Goal: Feedback & Contribution: Submit feedback/report problem

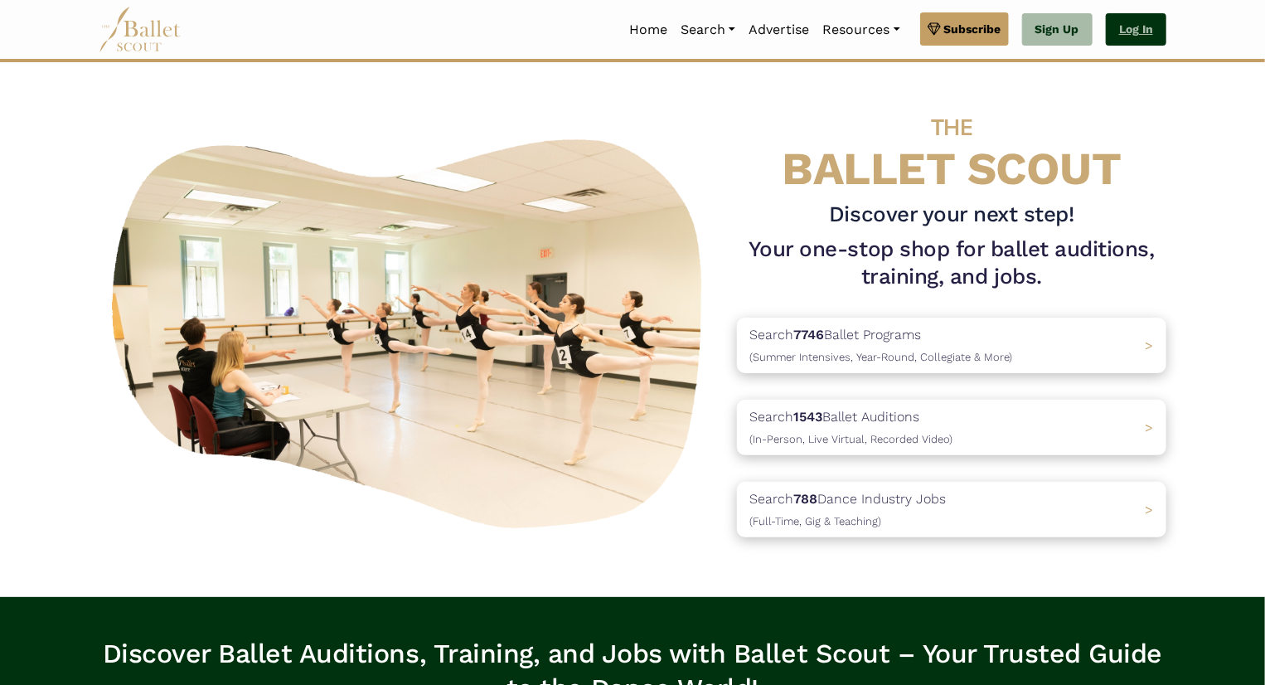
click at [1123, 21] on link "Log In" at bounding box center [1136, 29] width 61 height 33
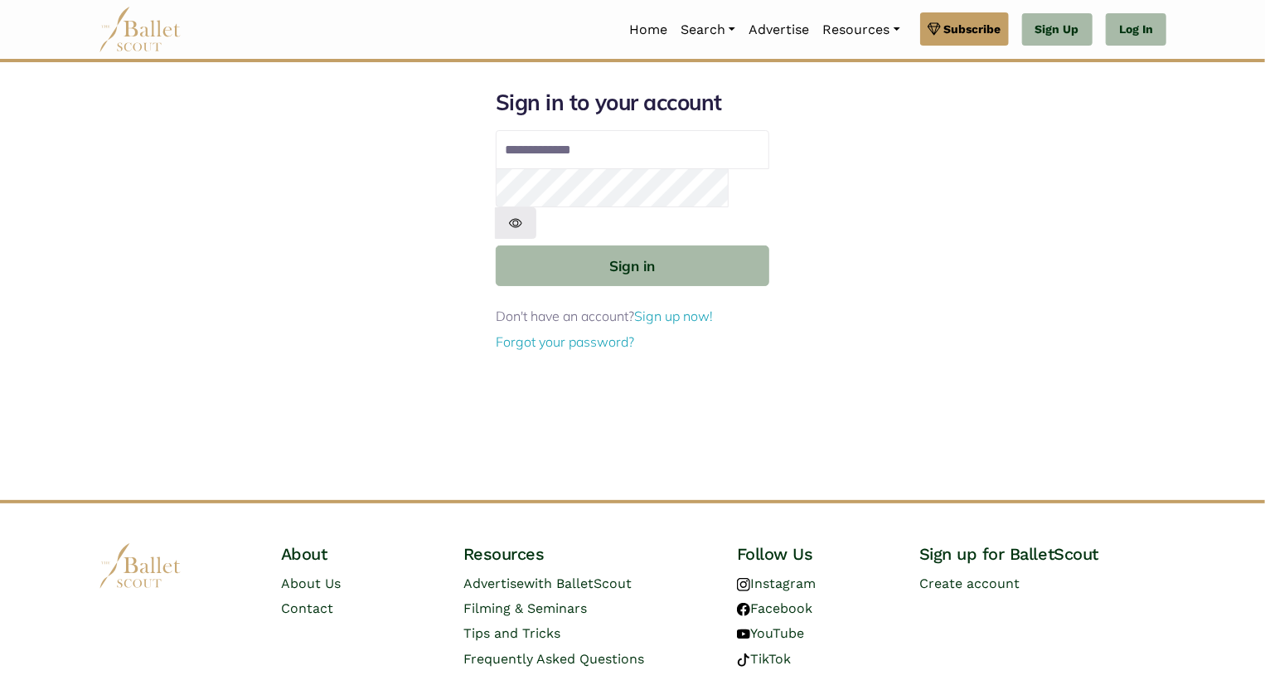
click at [704, 154] on input "Email address" at bounding box center [633, 150] width 274 height 40
type input "**********"
click at [536, 207] on img at bounding box center [515, 222] width 41 height 31
click at [393, 190] on div "**********" at bounding box center [632, 294] width 1094 height 411
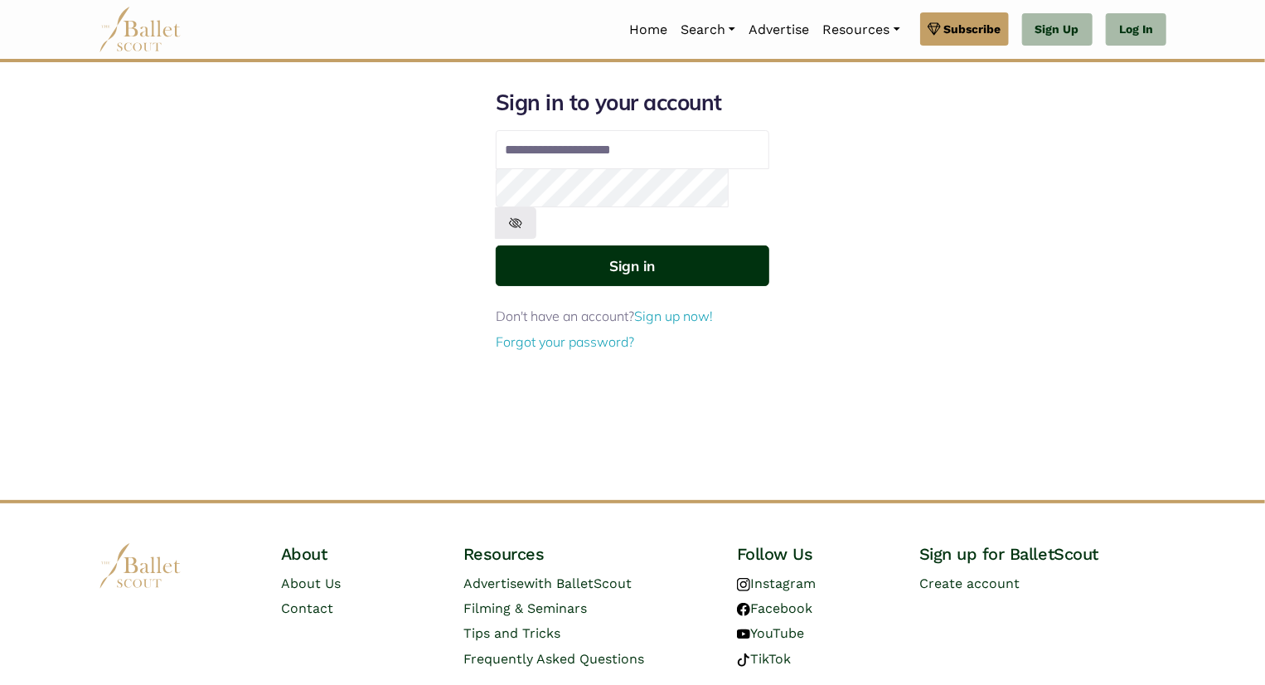
click at [550, 245] on button "Sign in" at bounding box center [633, 265] width 274 height 41
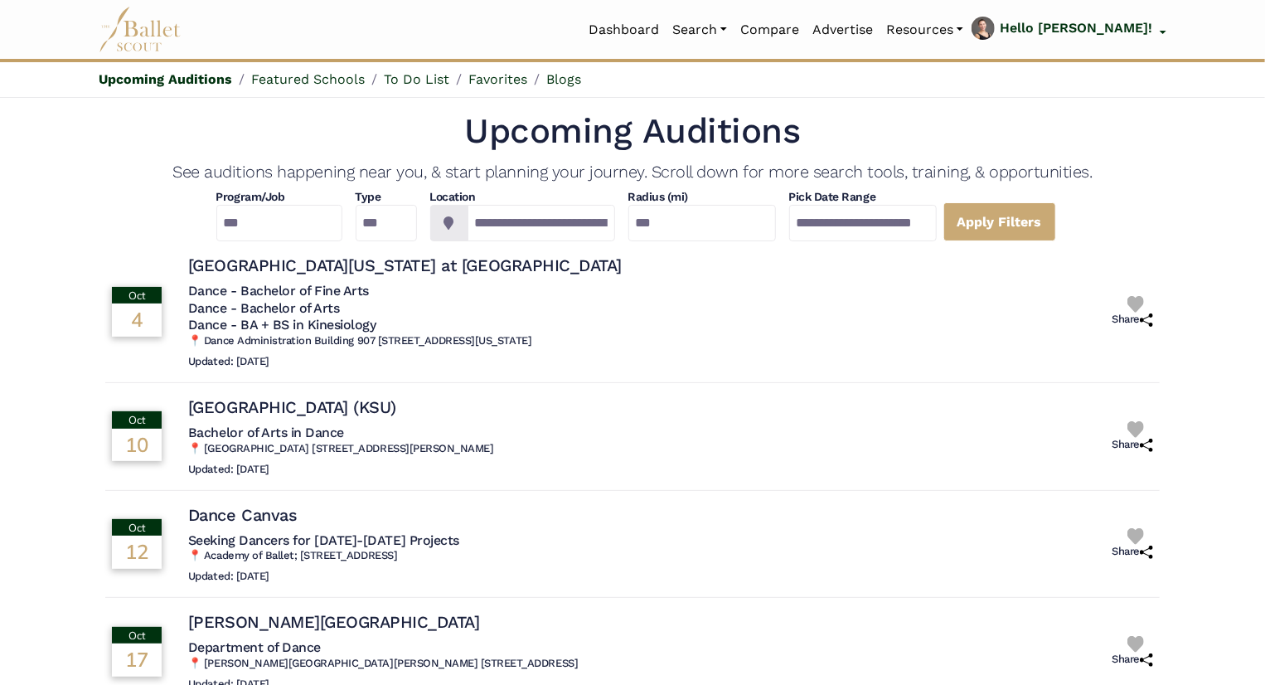
click at [1117, 140] on h1 "Upcoming Auditions" at bounding box center [632, 132] width 1054 height 46
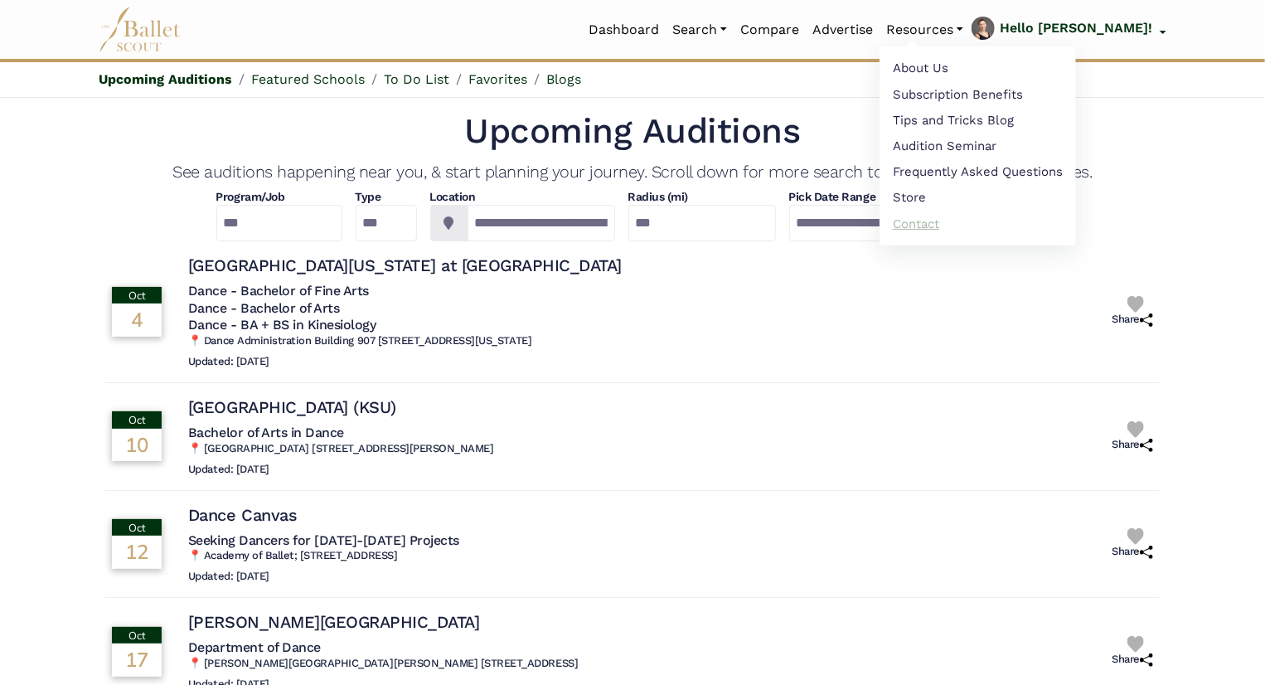
click at [986, 216] on link "Contact" at bounding box center [977, 224] width 196 height 26
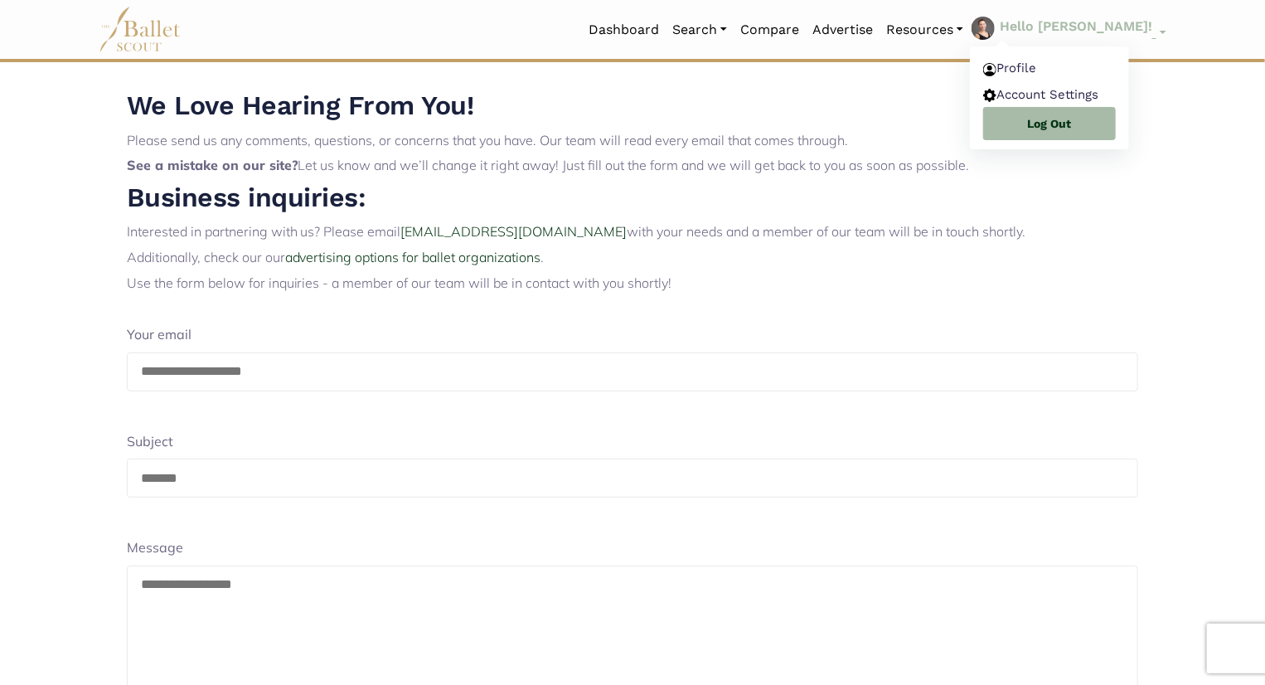
click at [1088, 27] on p "Hello [PERSON_NAME]!" at bounding box center [1076, 27] width 153 height 22
click at [1084, 61] on link "Profile" at bounding box center [1049, 70] width 159 height 26
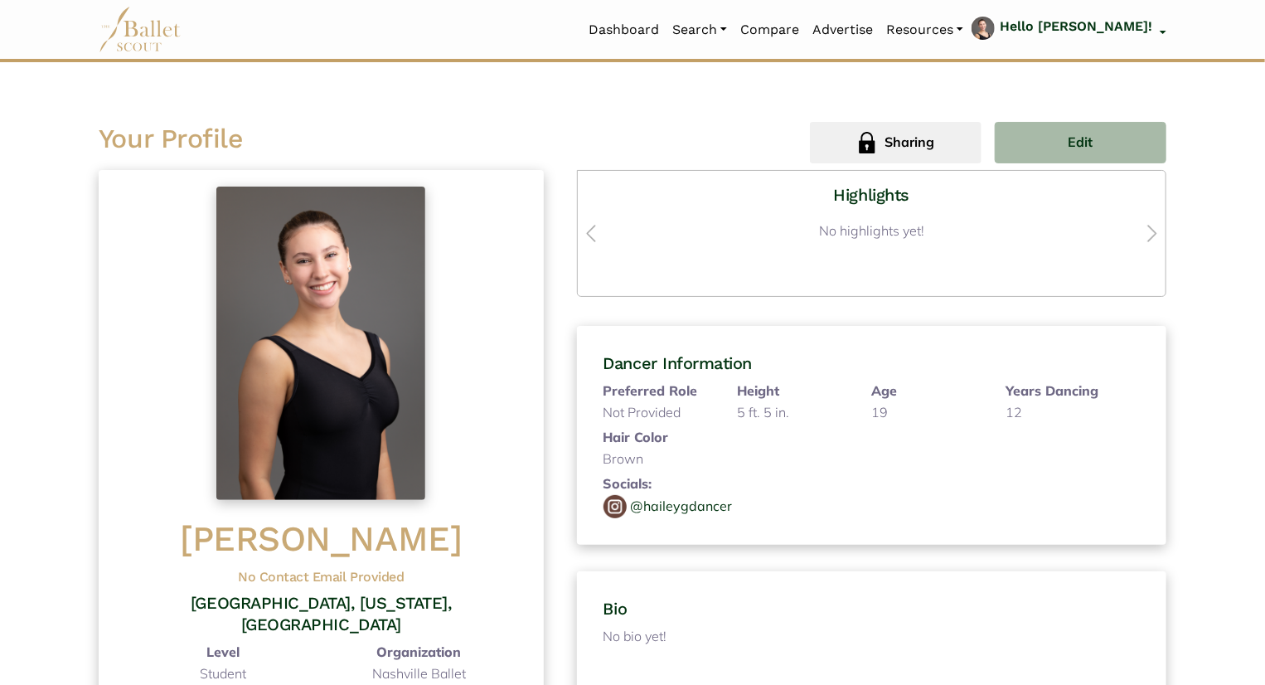
click at [297, 341] on img at bounding box center [320, 343] width 209 height 313
click at [367, 306] on img at bounding box center [320, 343] width 209 height 313
click at [1110, 145] on button "Edit" at bounding box center [1081, 142] width 172 height 41
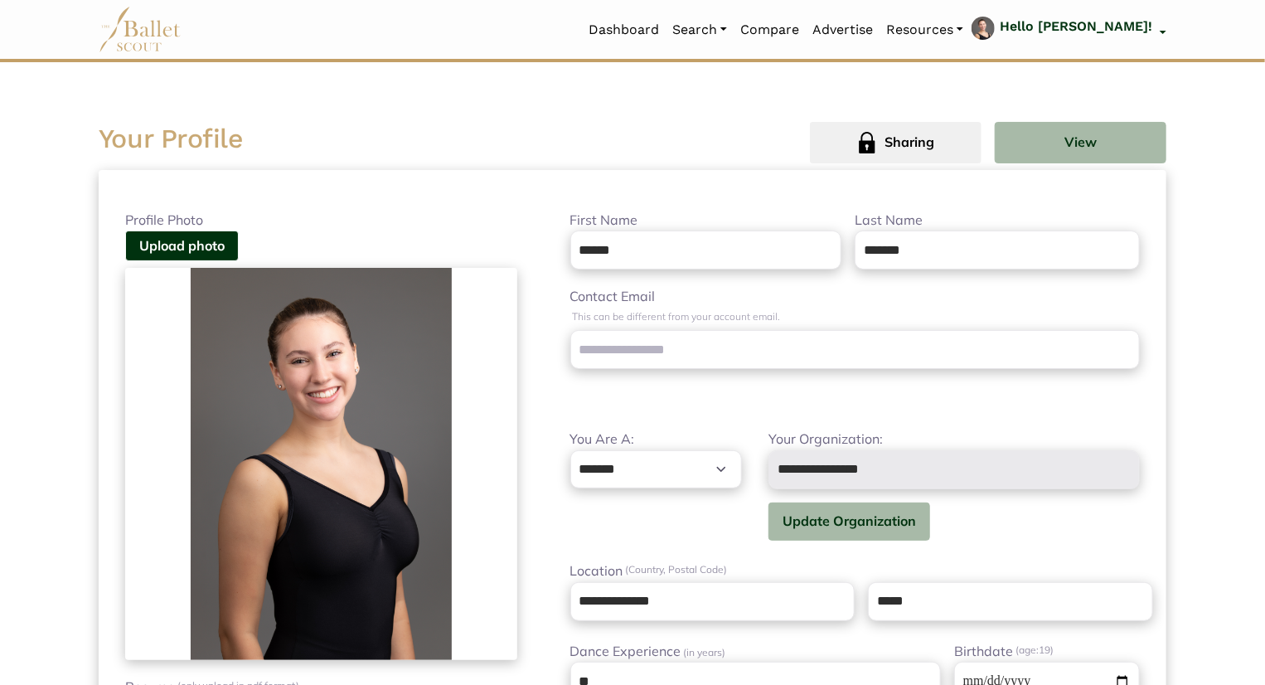
click at [375, 366] on img at bounding box center [321, 464] width 392 height 392
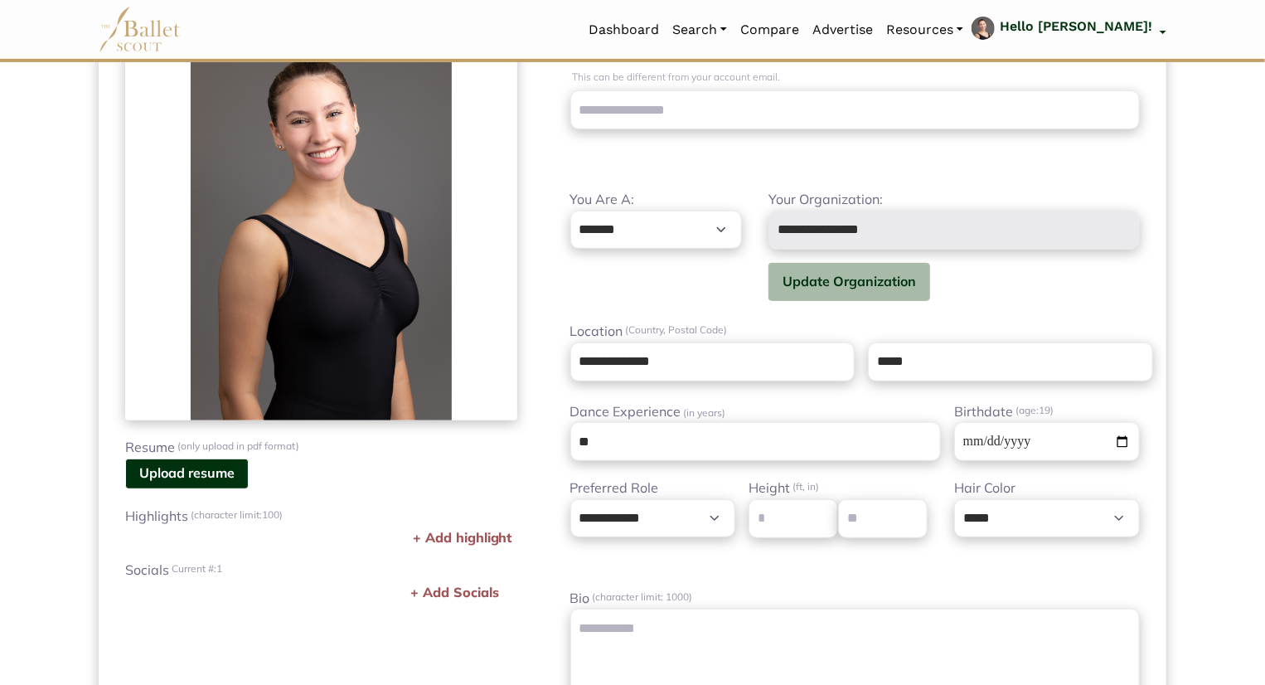
scroll to position [241, 0]
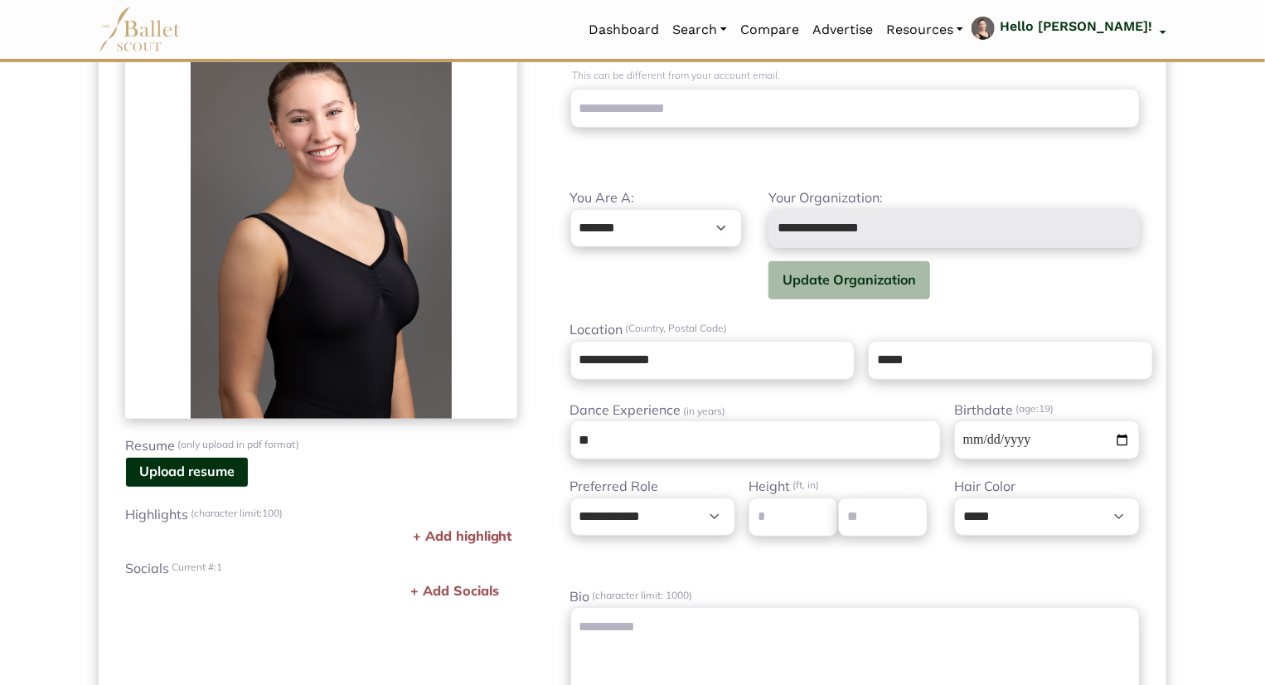
click at [375, 292] on img at bounding box center [321, 223] width 392 height 392
drag, startPoint x: 346, startPoint y: 326, endPoint x: 317, endPoint y: 301, distance: 38.8
click at [317, 301] on img at bounding box center [321, 223] width 392 height 392
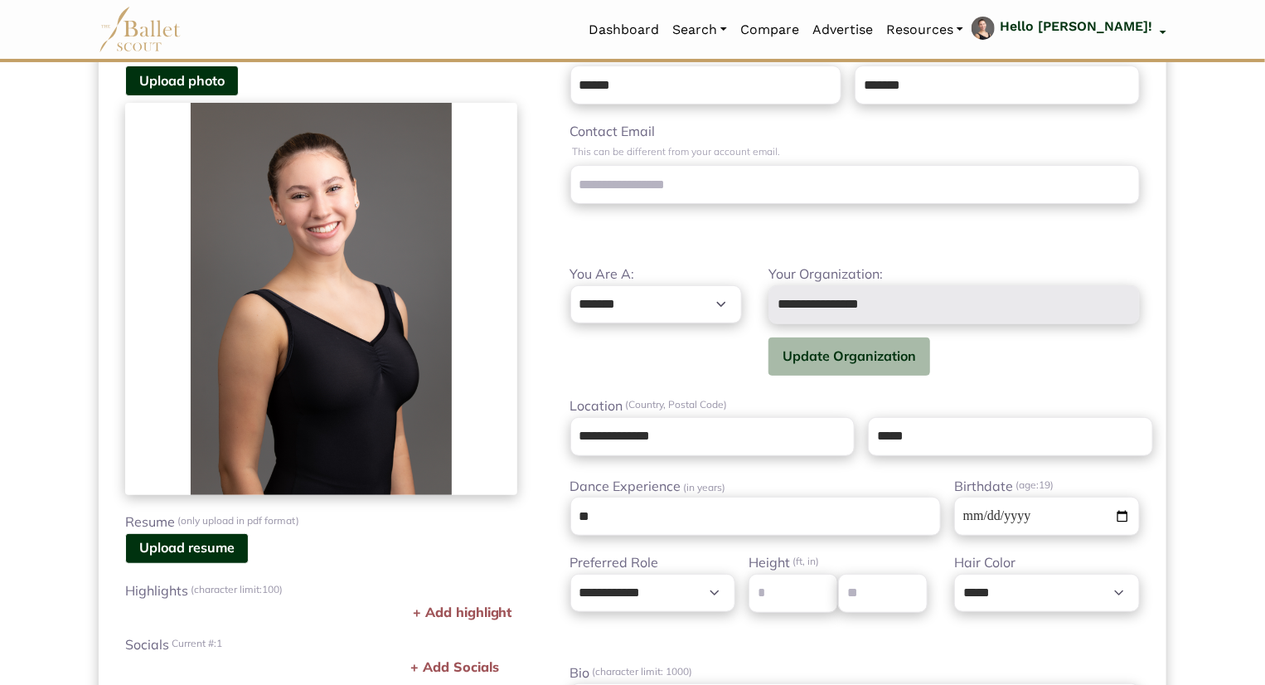
scroll to position [0, 0]
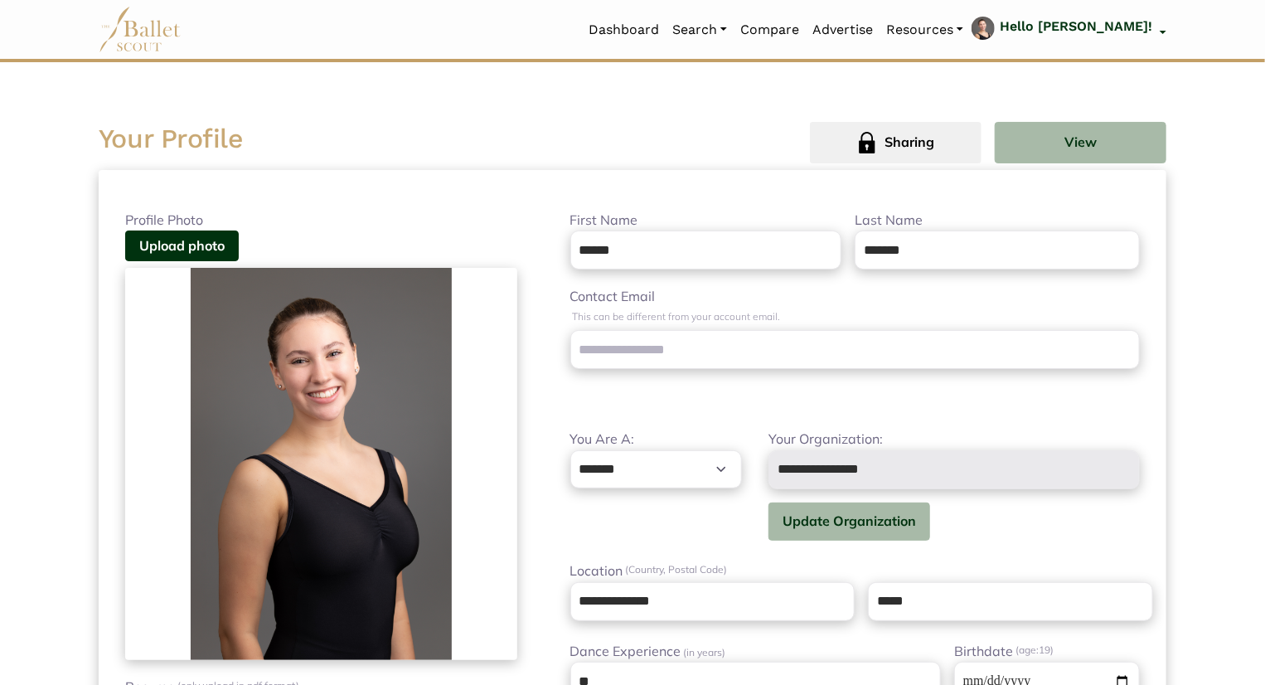
click at [219, 240] on button "Upload photo" at bounding box center [182, 245] width 114 height 31
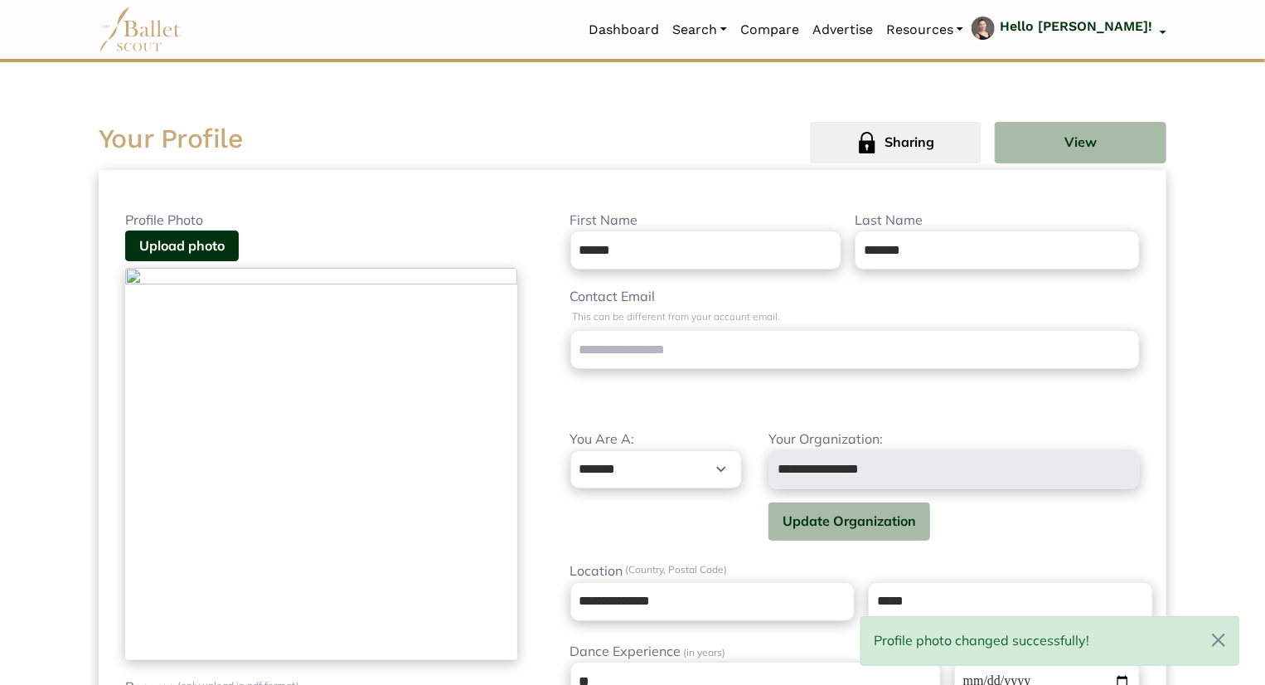
click at [220, 246] on button "Upload photo" at bounding box center [182, 245] width 114 height 31
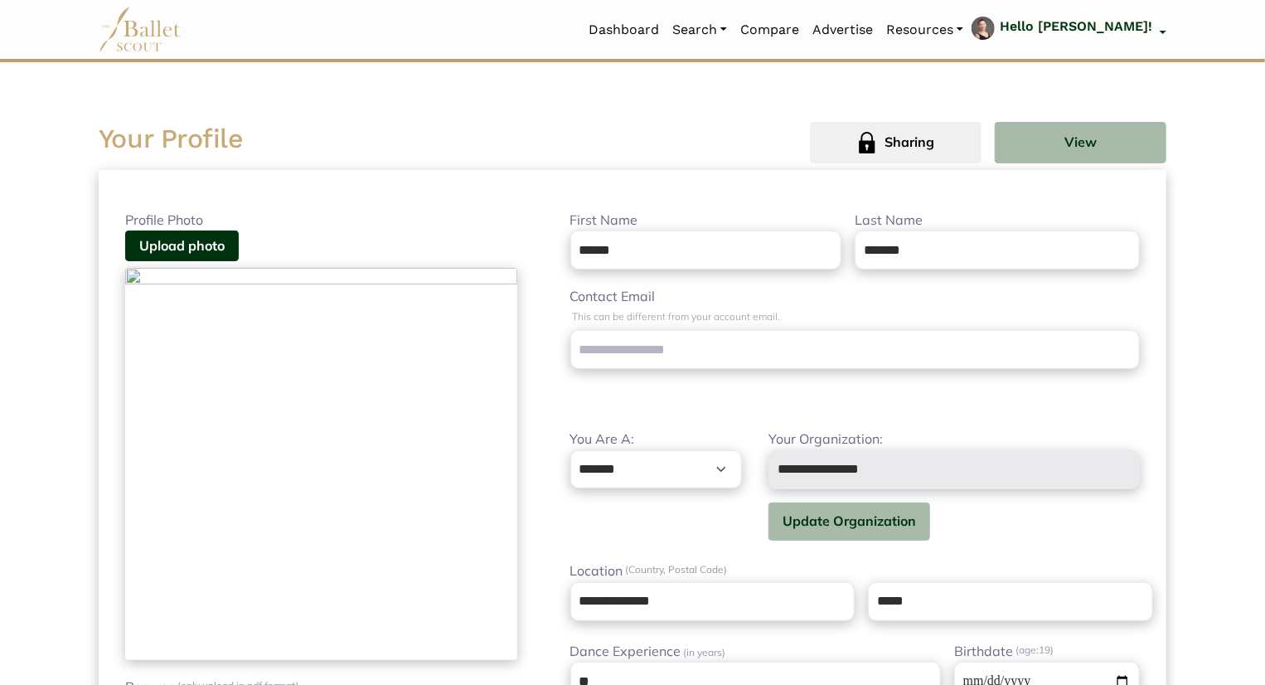
click at [232, 254] on button "Upload photo" at bounding box center [182, 245] width 114 height 31
click at [187, 246] on button "Upload photo" at bounding box center [182, 245] width 114 height 31
click at [186, 243] on button "Upload photo" at bounding box center [182, 245] width 114 height 31
click at [204, 239] on button "Upload photo" at bounding box center [182, 245] width 114 height 31
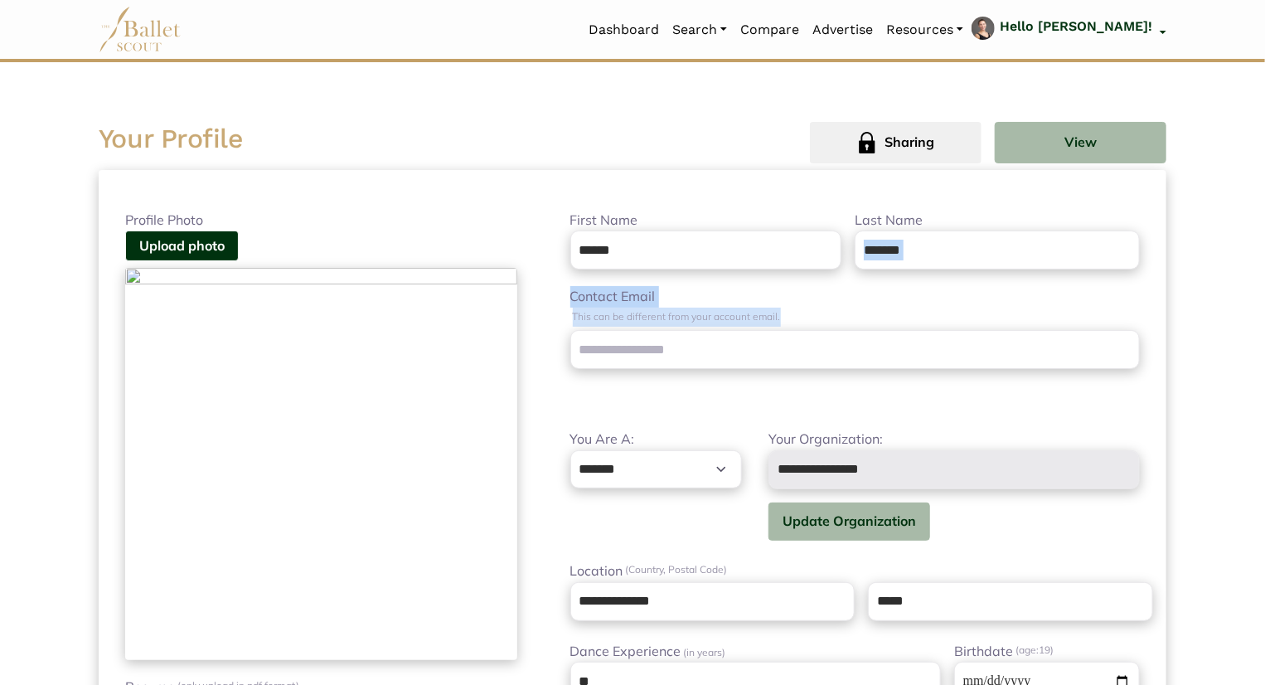
drag, startPoint x: 1263, startPoint y: 230, endPoint x: 1272, endPoint y: 340, distance: 109.8
click at [1083, 150] on button "View" at bounding box center [1081, 142] width 172 height 41
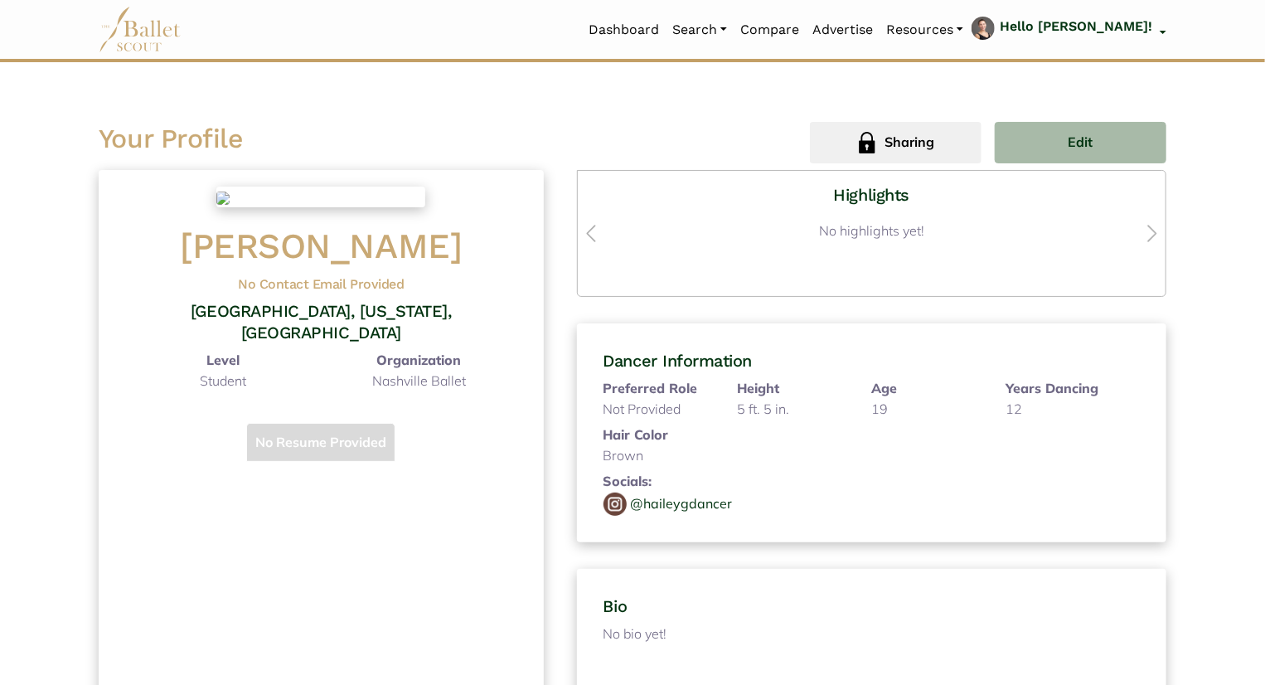
scroll to position [182, 0]
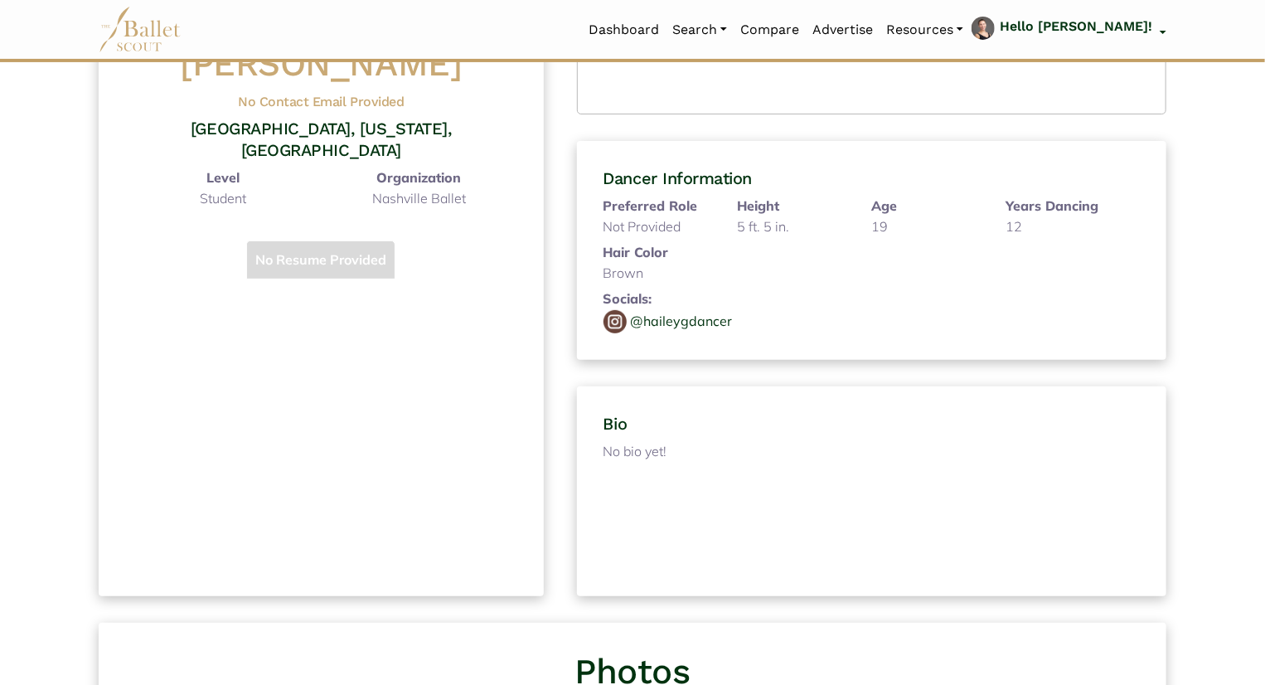
click at [769, 223] on span "5 in." at bounding box center [776, 226] width 26 height 17
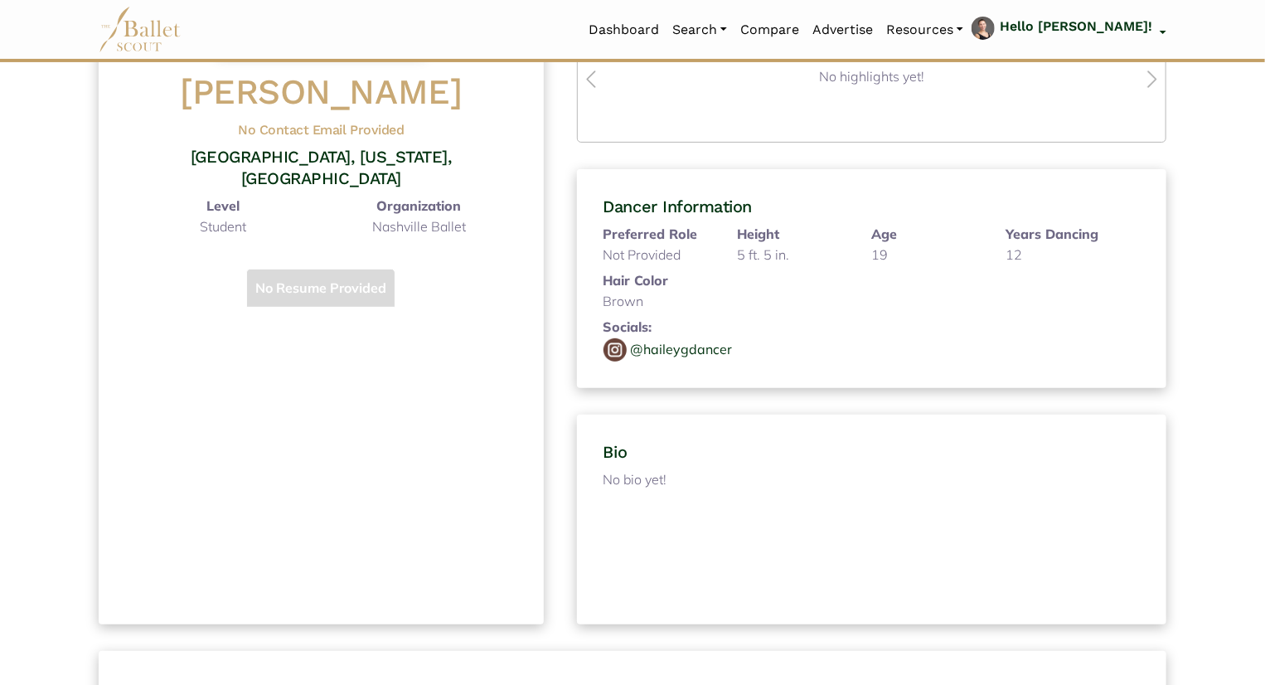
scroll to position [0, 0]
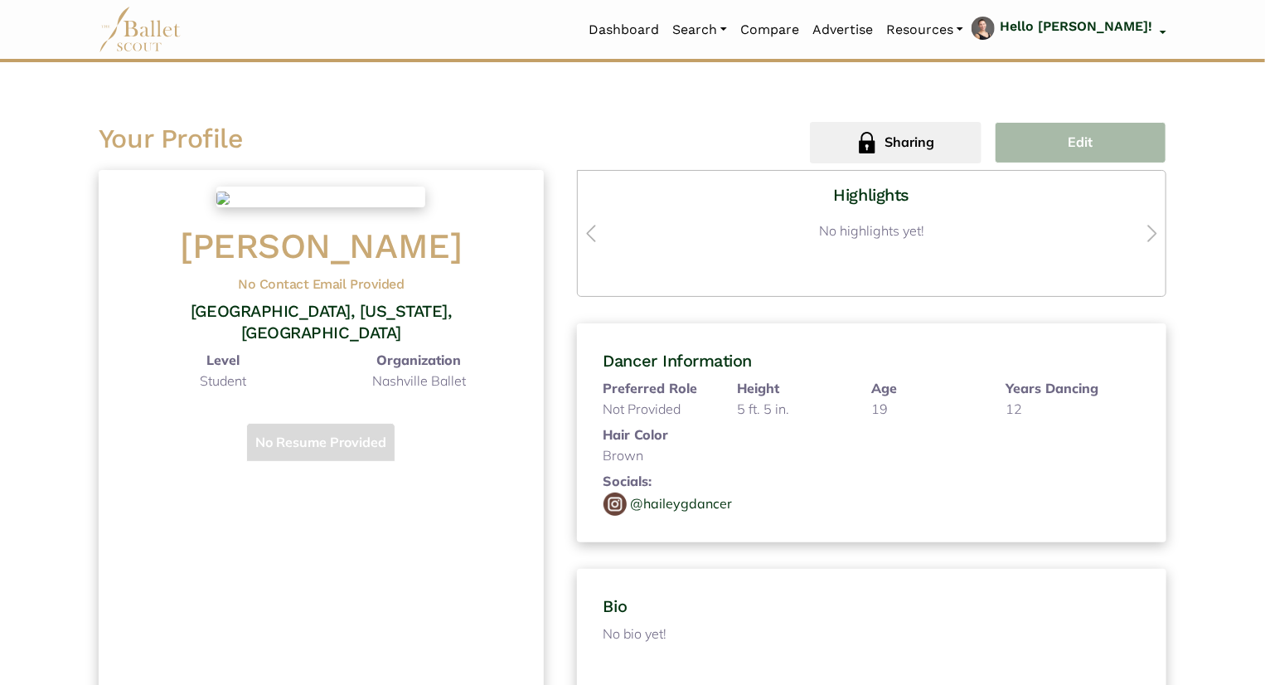
click at [1087, 127] on button "Edit" at bounding box center [1081, 142] width 172 height 41
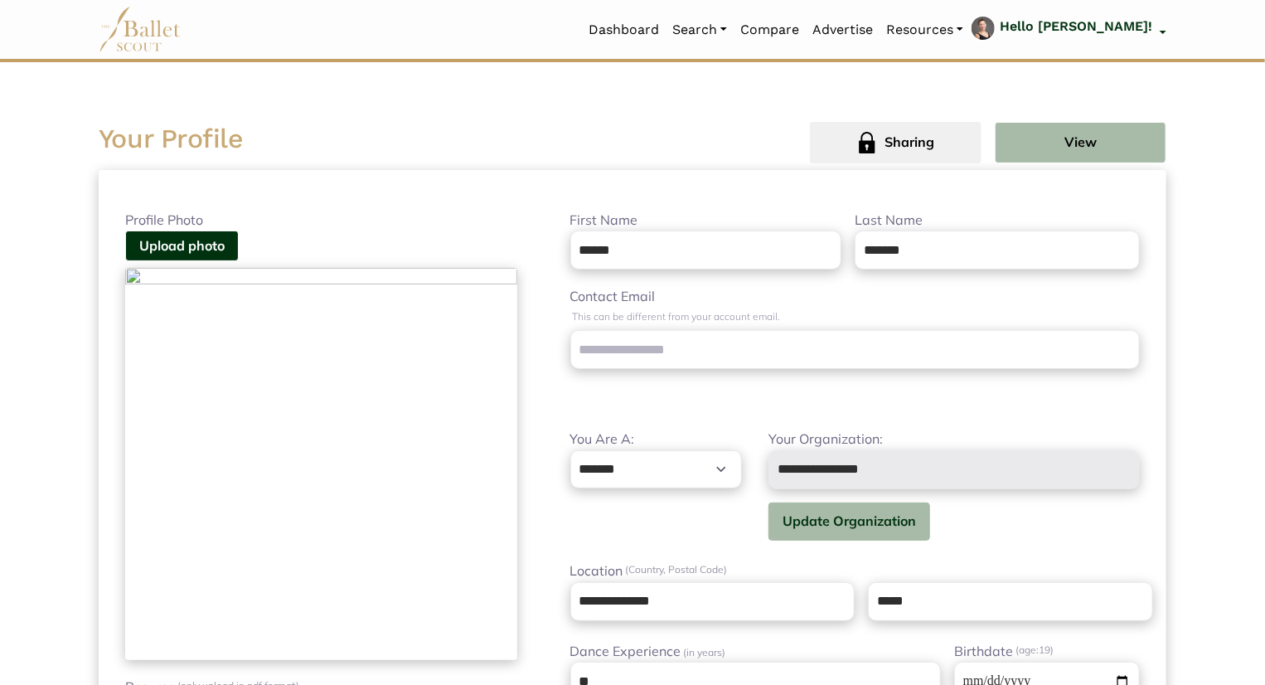
scroll to position [504, 0]
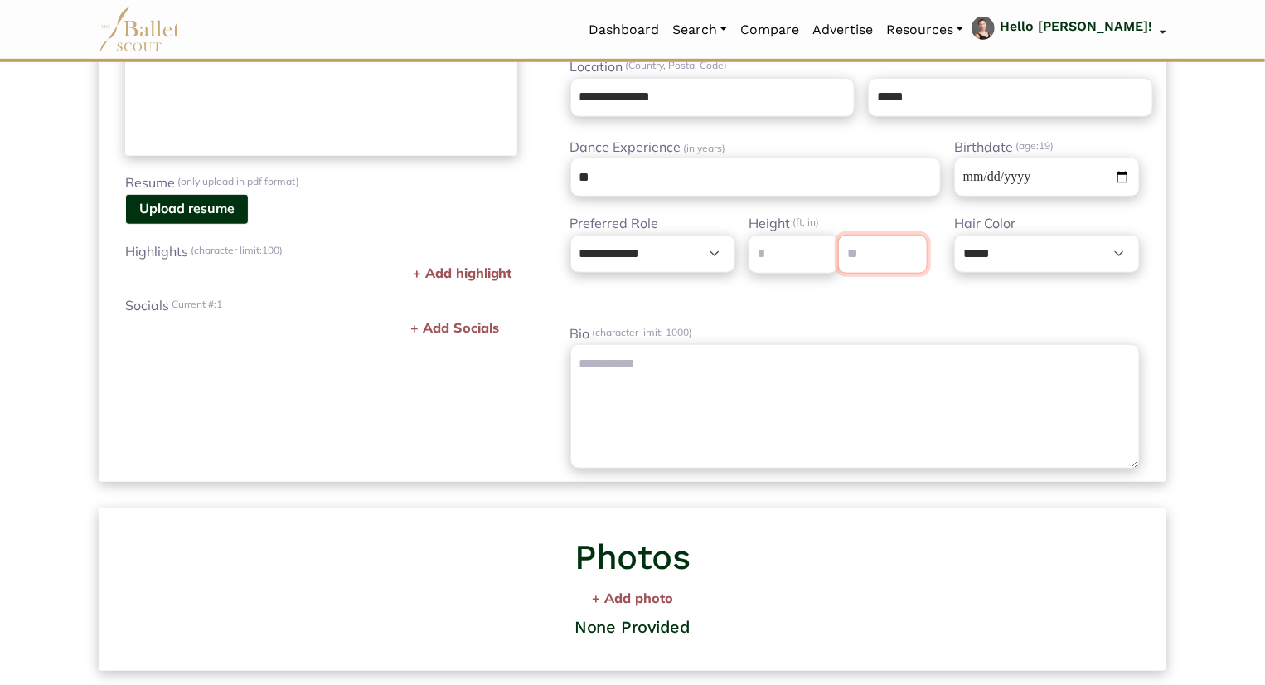
click at [889, 256] on input "*" at bounding box center [883, 254] width 90 height 39
type input "*"
click at [908, 244] on input "*" at bounding box center [883, 254] width 90 height 39
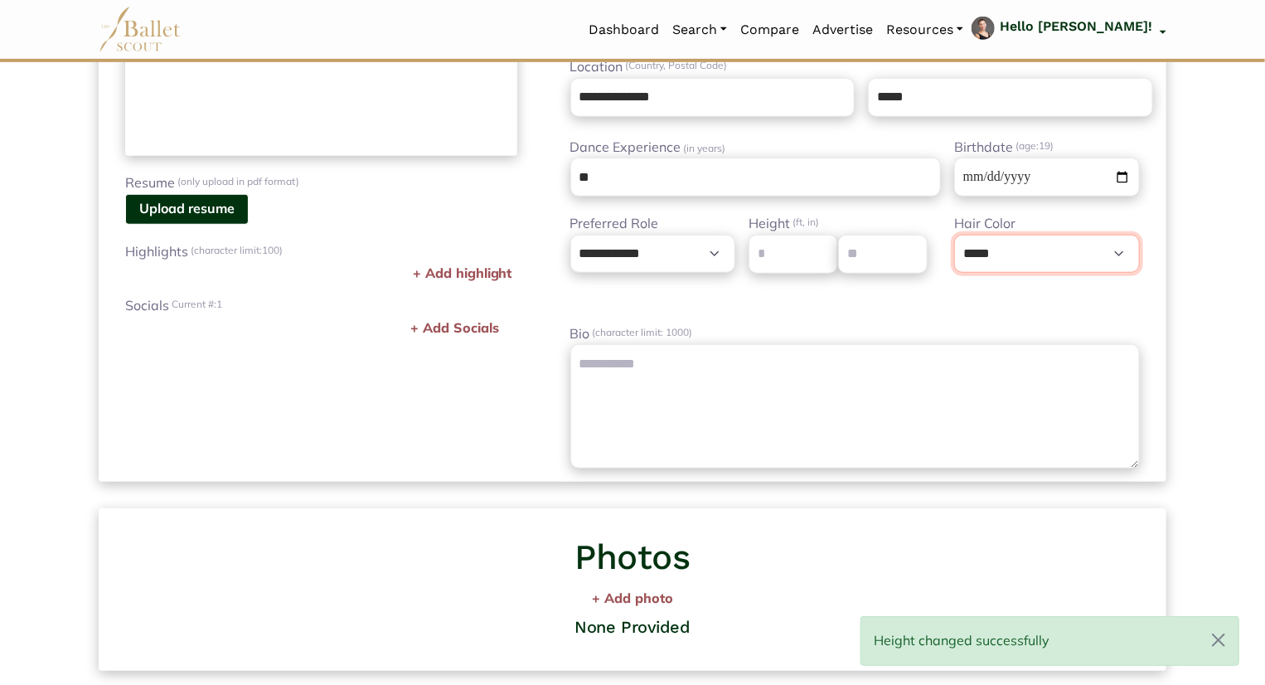
click at [971, 253] on select "**********" at bounding box center [1047, 254] width 186 height 38
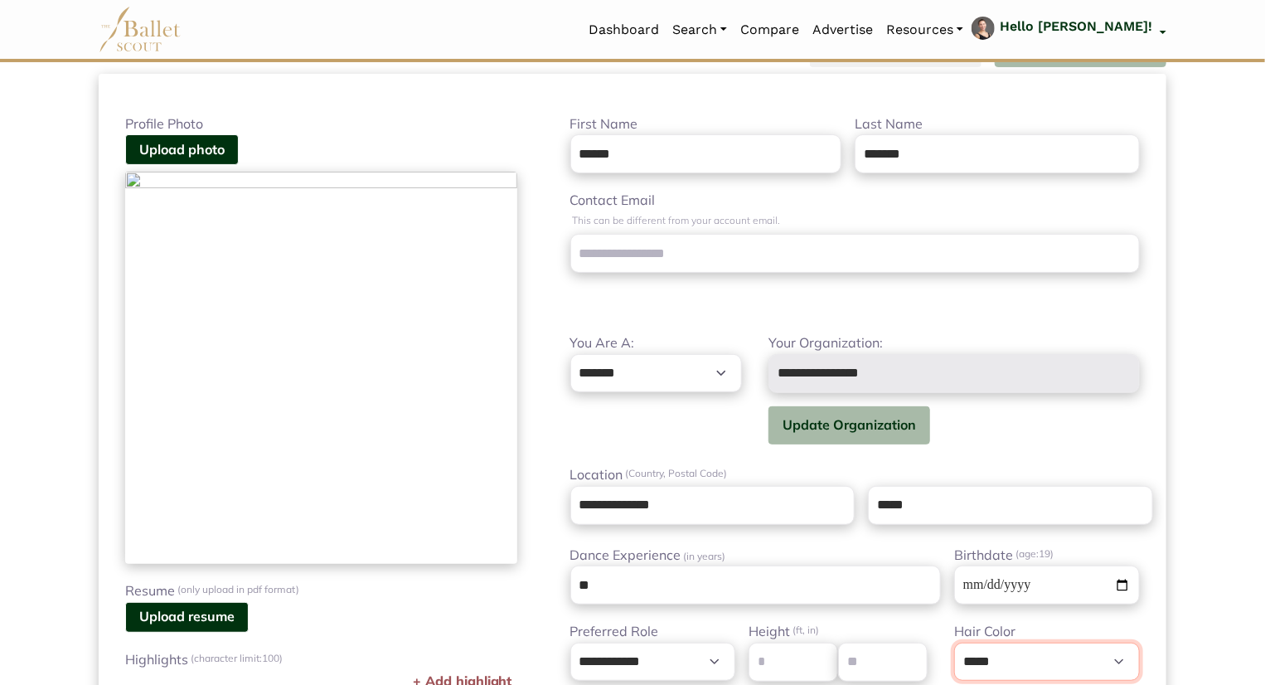
scroll to position [206, 0]
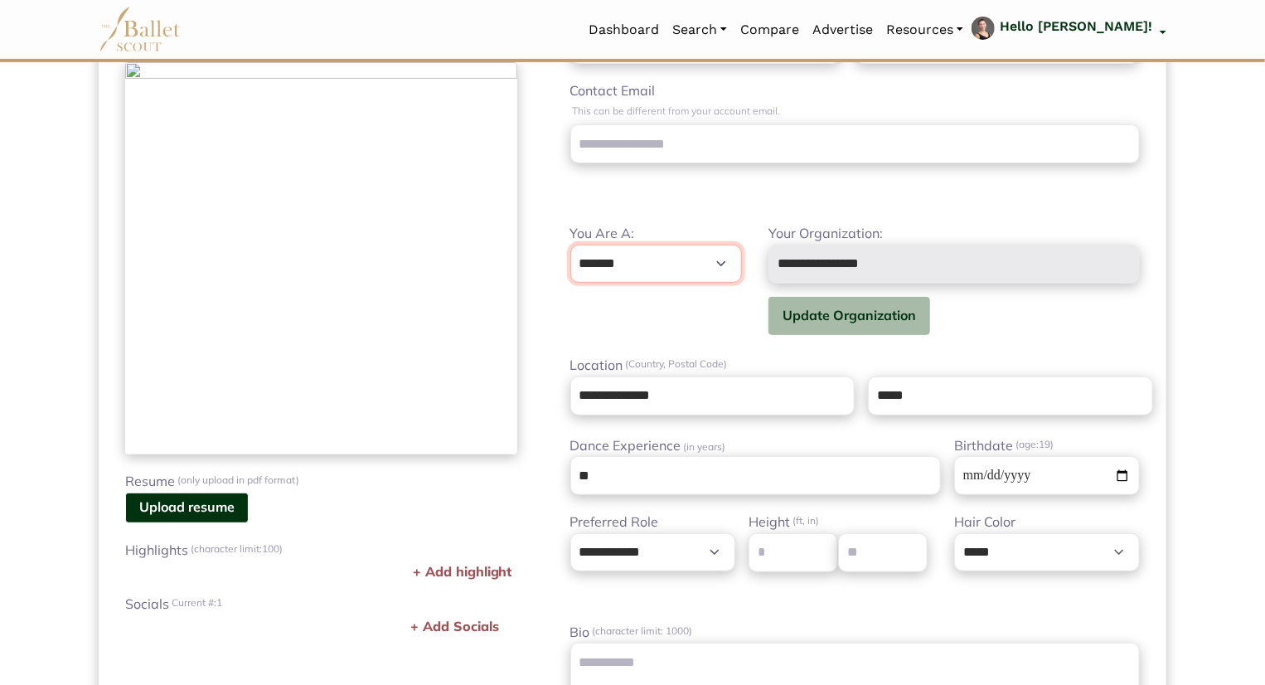
click at [681, 267] on select "**********" at bounding box center [656, 264] width 172 height 38
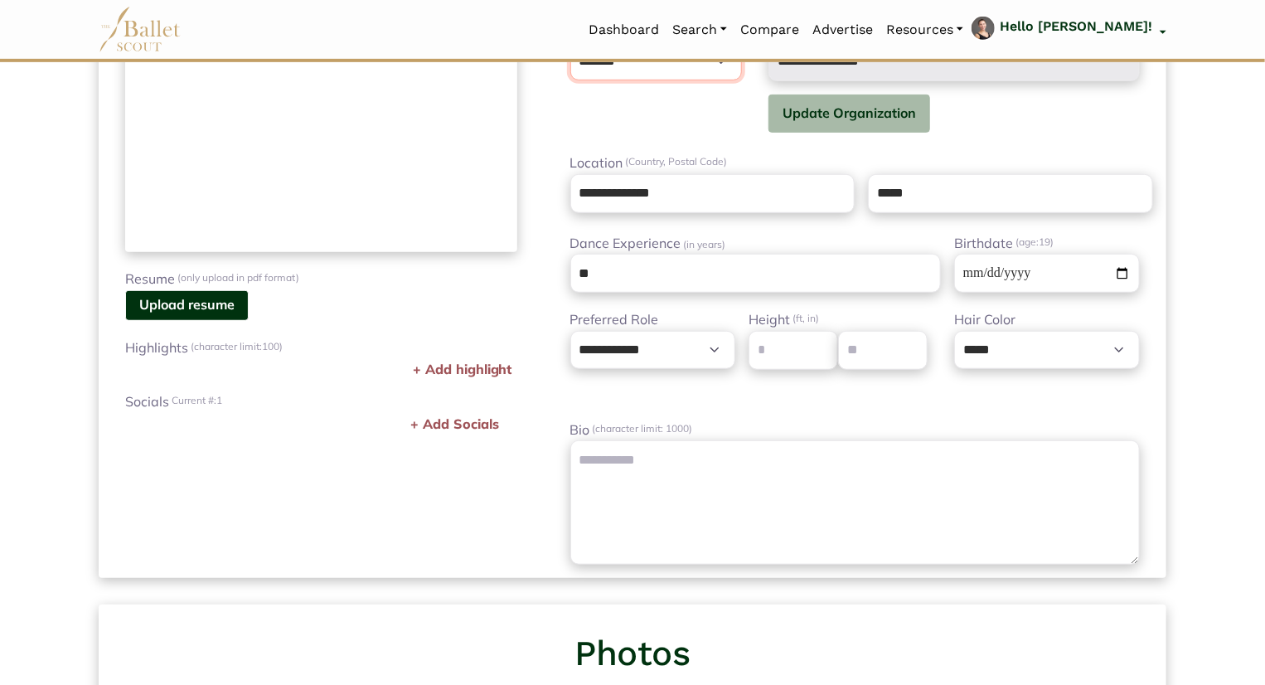
scroll to position [0, 0]
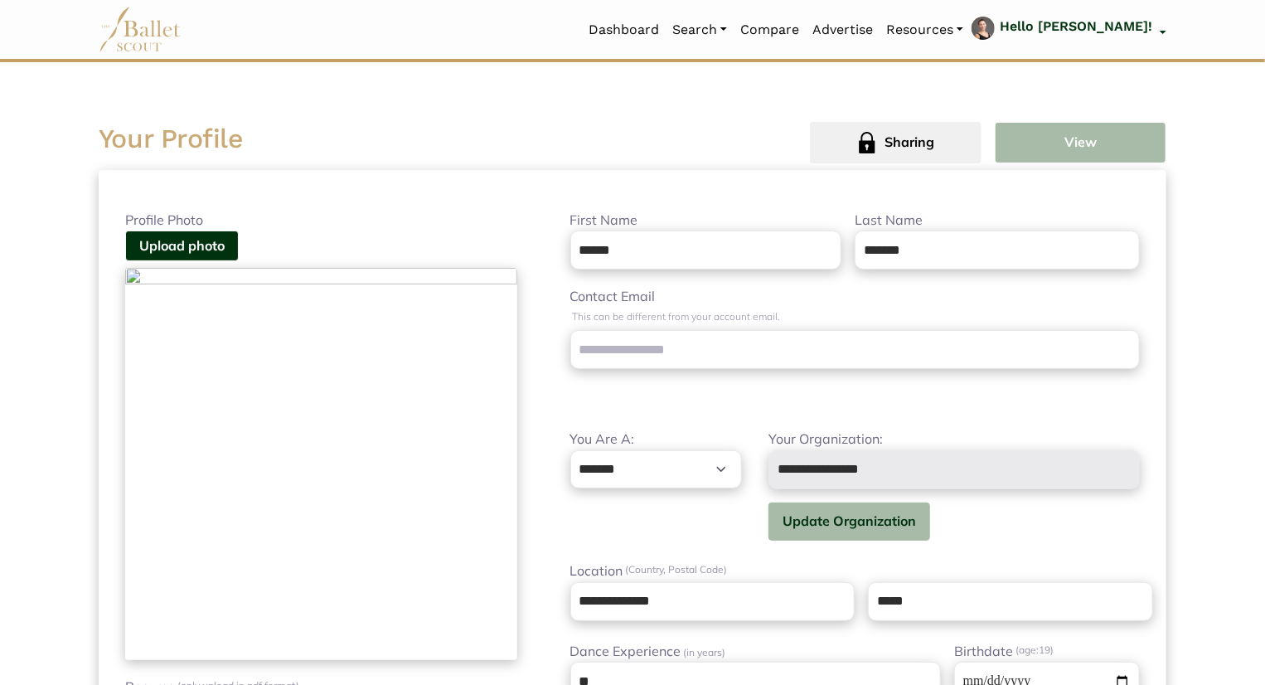
click at [1071, 143] on button "View" at bounding box center [1081, 142] width 172 height 41
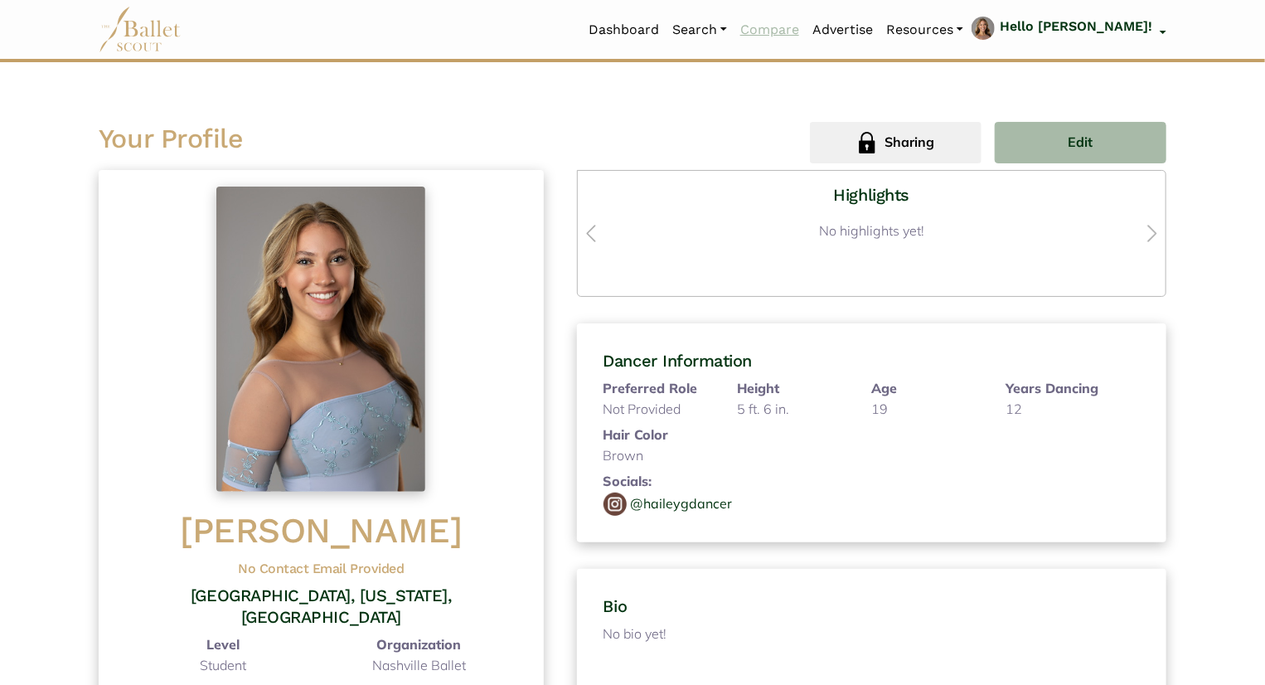
click at [806, 38] on link "Compare" at bounding box center [770, 29] width 72 height 35
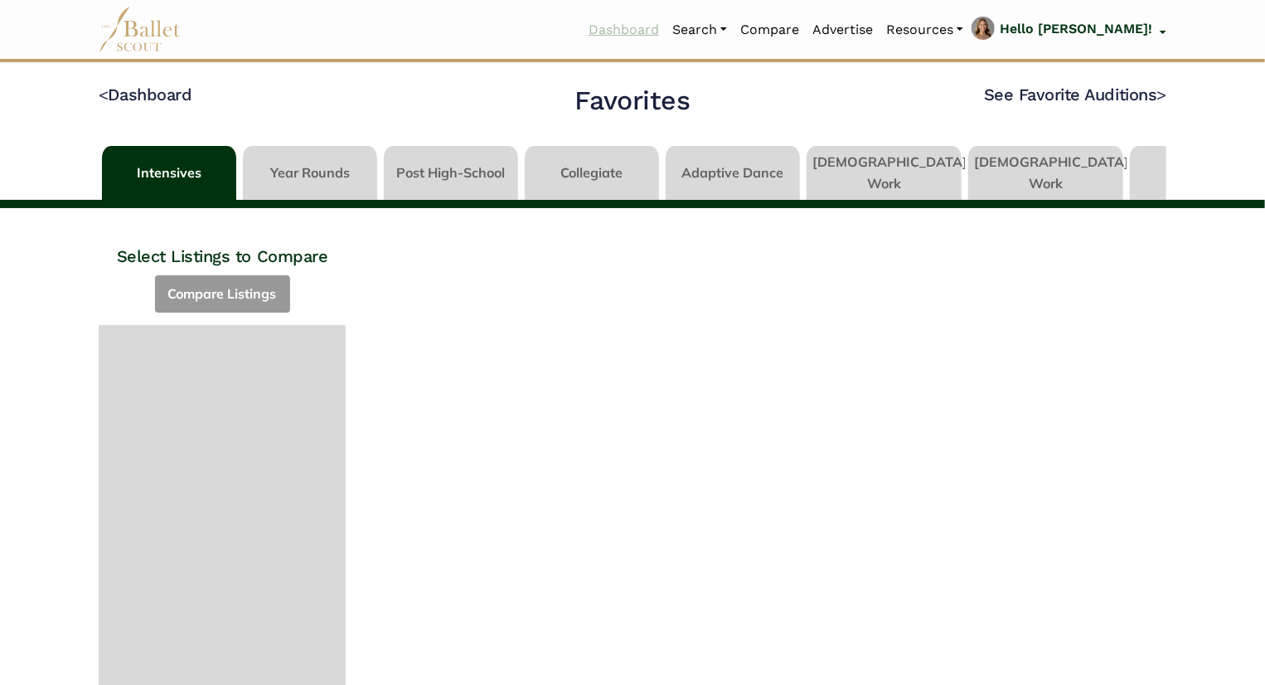
click at [666, 27] on link "Dashboard" at bounding box center [624, 29] width 84 height 35
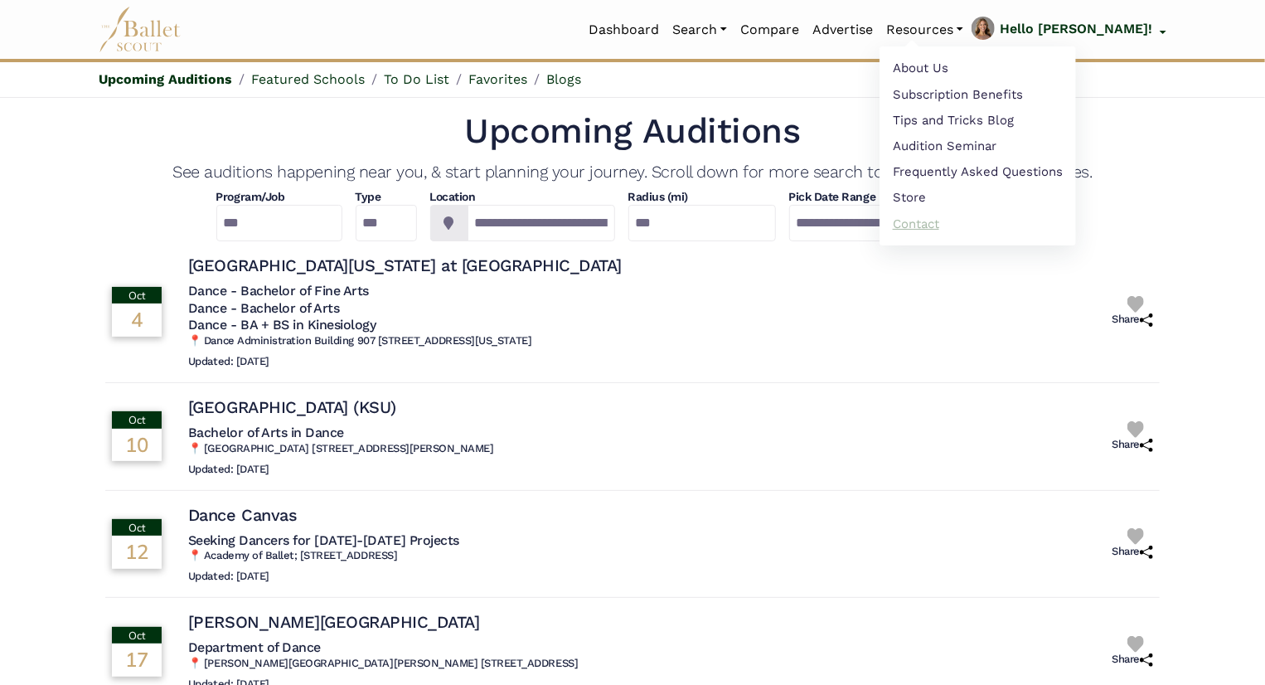
click at [988, 220] on link "Contact" at bounding box center [977, 224] width 196 height 26
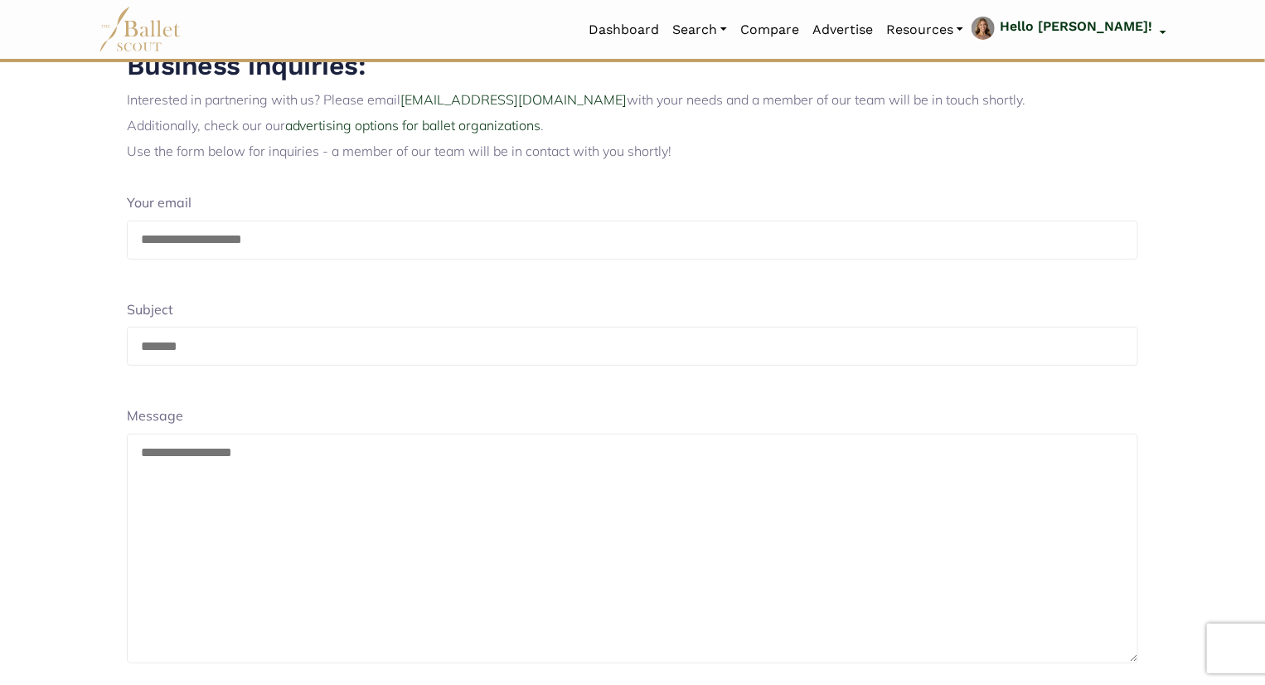
scroll to position [129, 0]
drag, startPoint x: 302, startPoint y: 246, endPoint x: 0, endPoint y: 289, distance: 304.8
click at [0, 289] on div "We Love Hearing From You! Please send us any comments, questions, or concerns t…" at bounding box center [632, 344] width 1265 height 771
type input "**********"
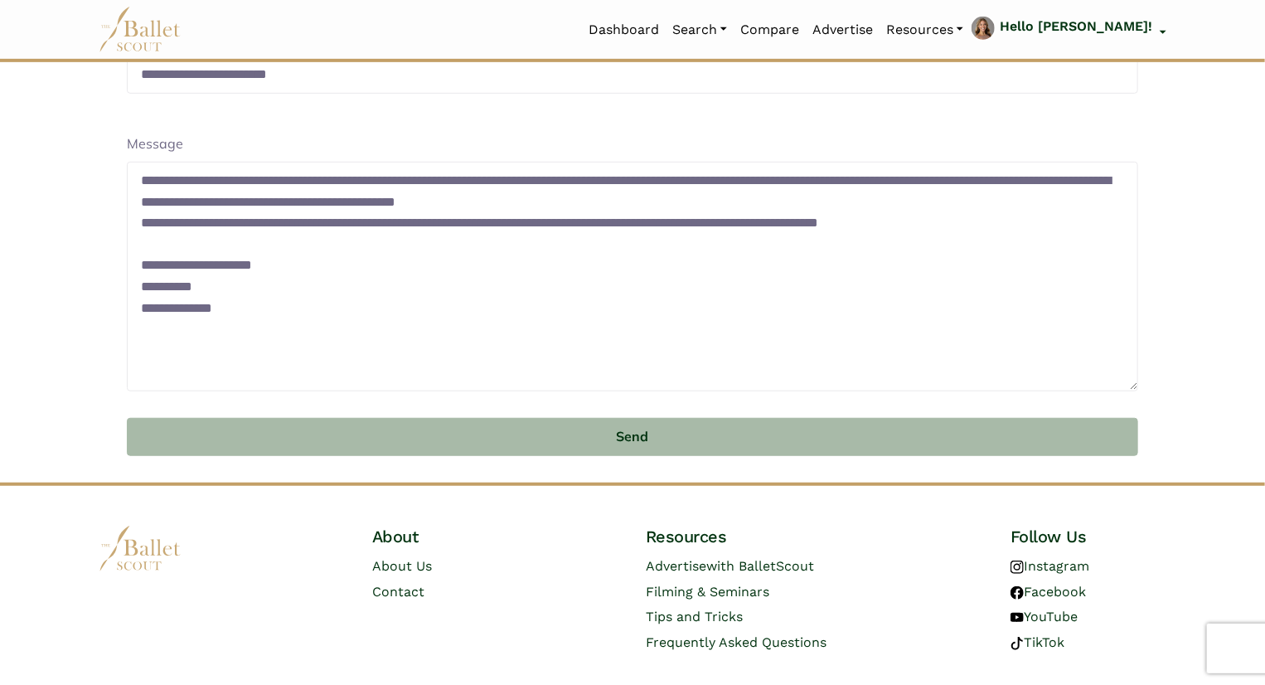
scroll to position [401, 0]
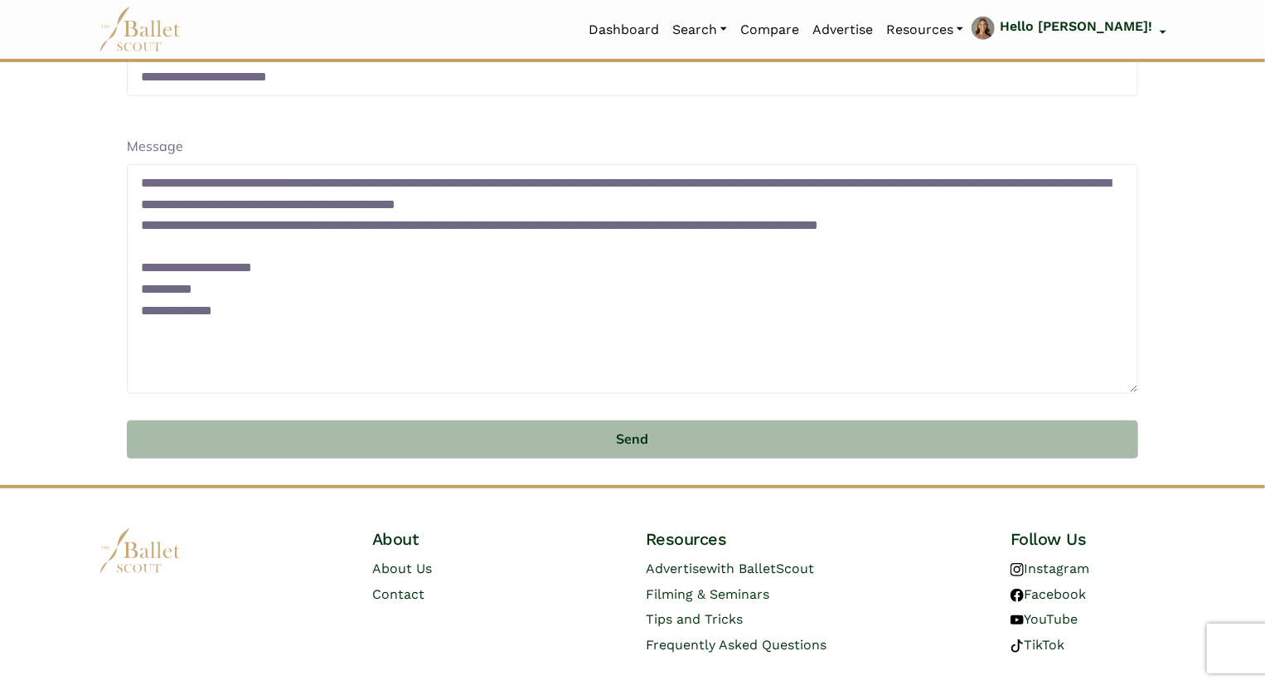
click at [347, 230] on textarea "**********" at bounding box center [633, 279] width 1012 height 230
click at [619, 227] on textarea "**********" at bounding box center [633, 279] width 1012 height 230
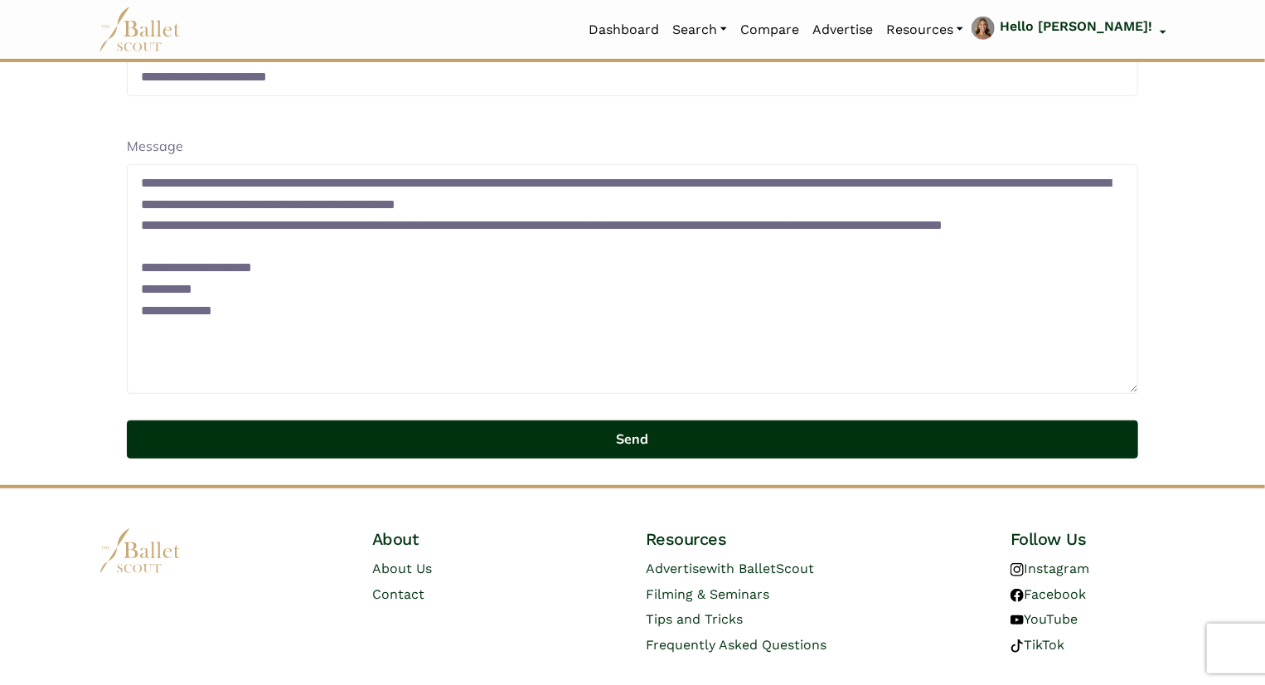
type textarea "**********"
click at [438, 422] on button "Send" at bounding box center [633, 439] width 1012 height 39
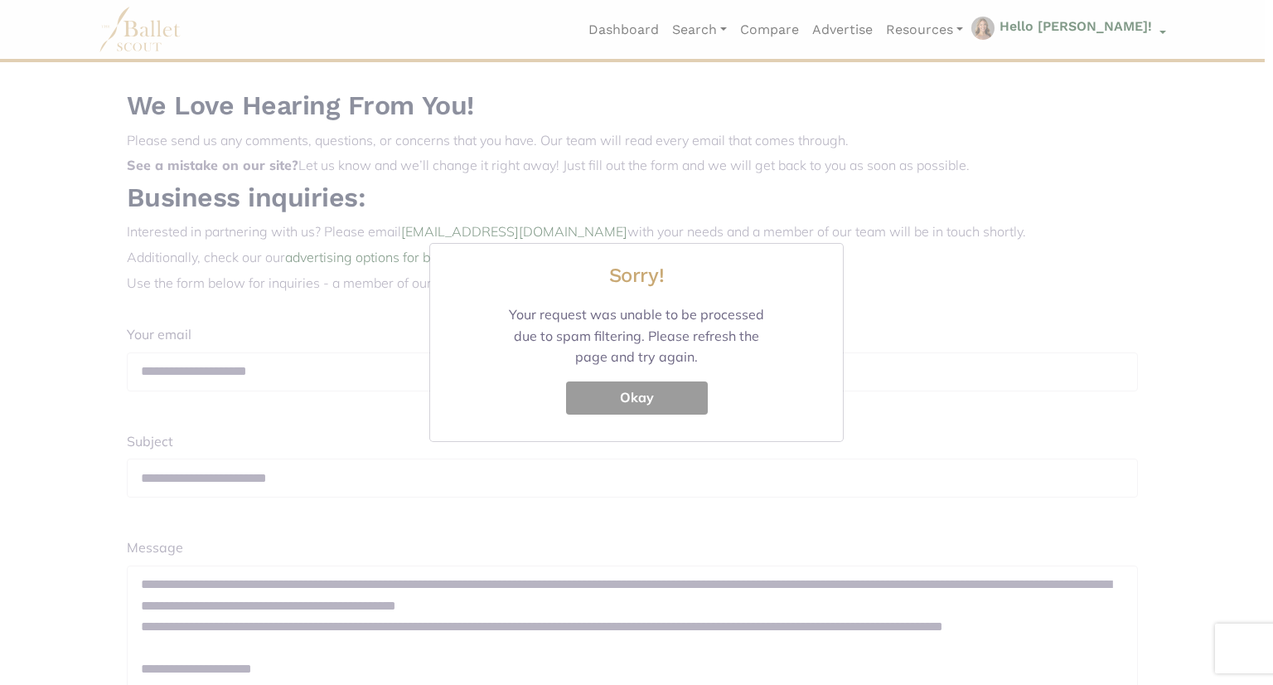
click at [597, 409] on button "Okay" at bounding box center [637, 397] width 142 height 33
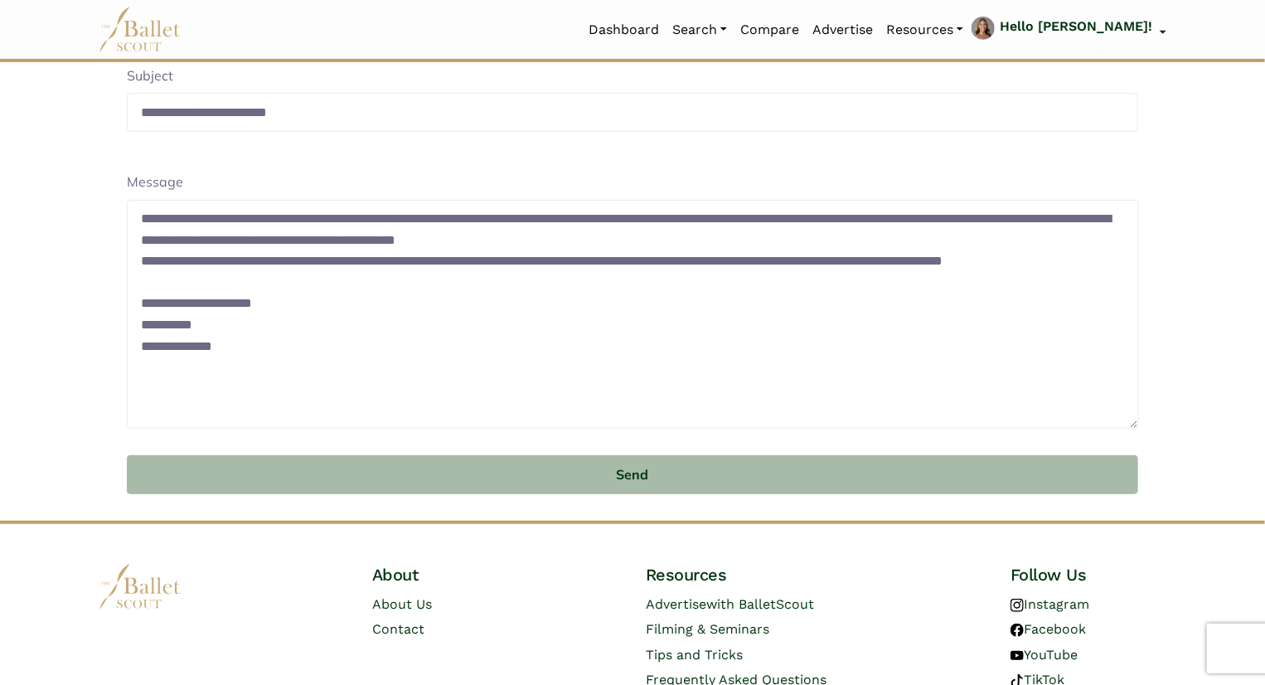
scroll to position [391, 0]
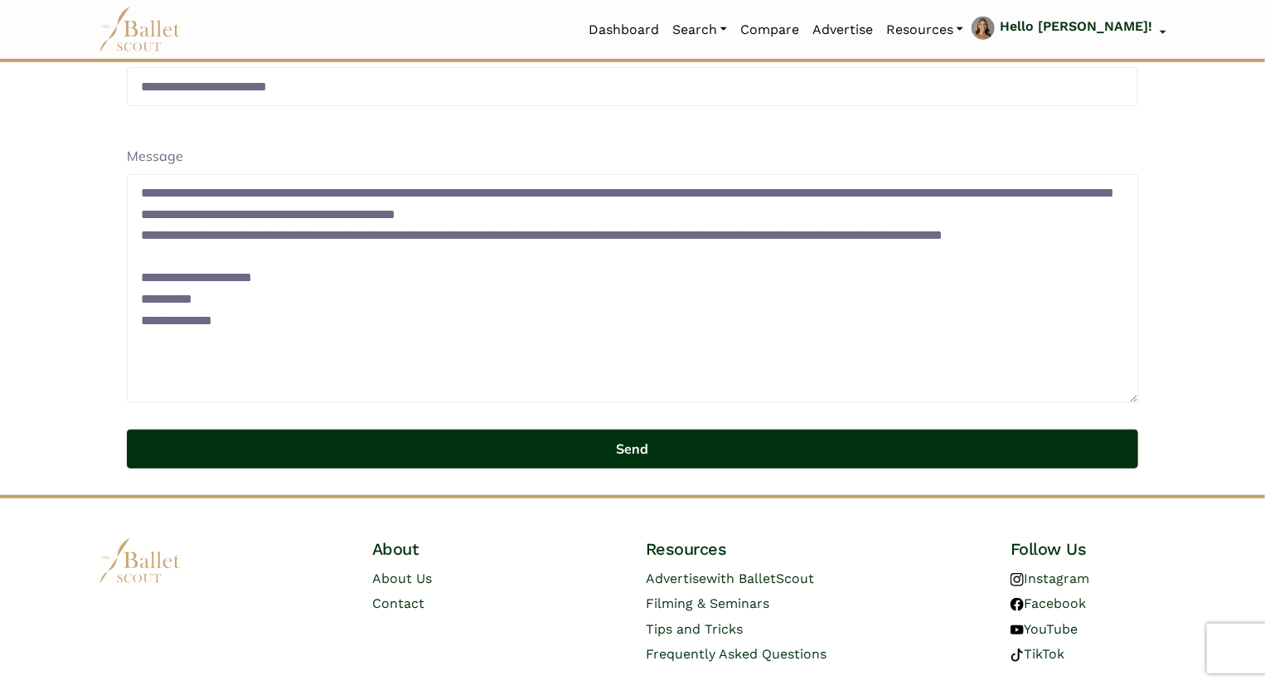
click at [684, 438] on button "Send" at bounding box center [633, 448] width 1012 height 39
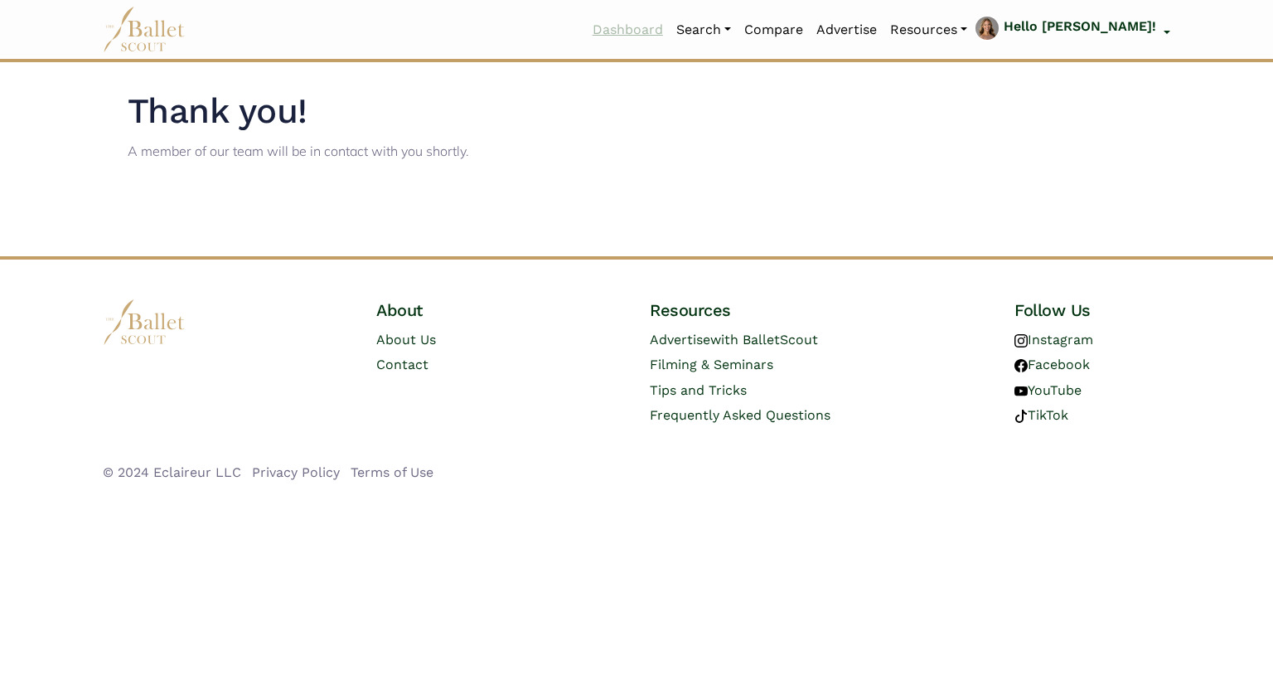
click at [670, 28] on link "Dashboard" at bounding box center [628, 29] width 84 height 35
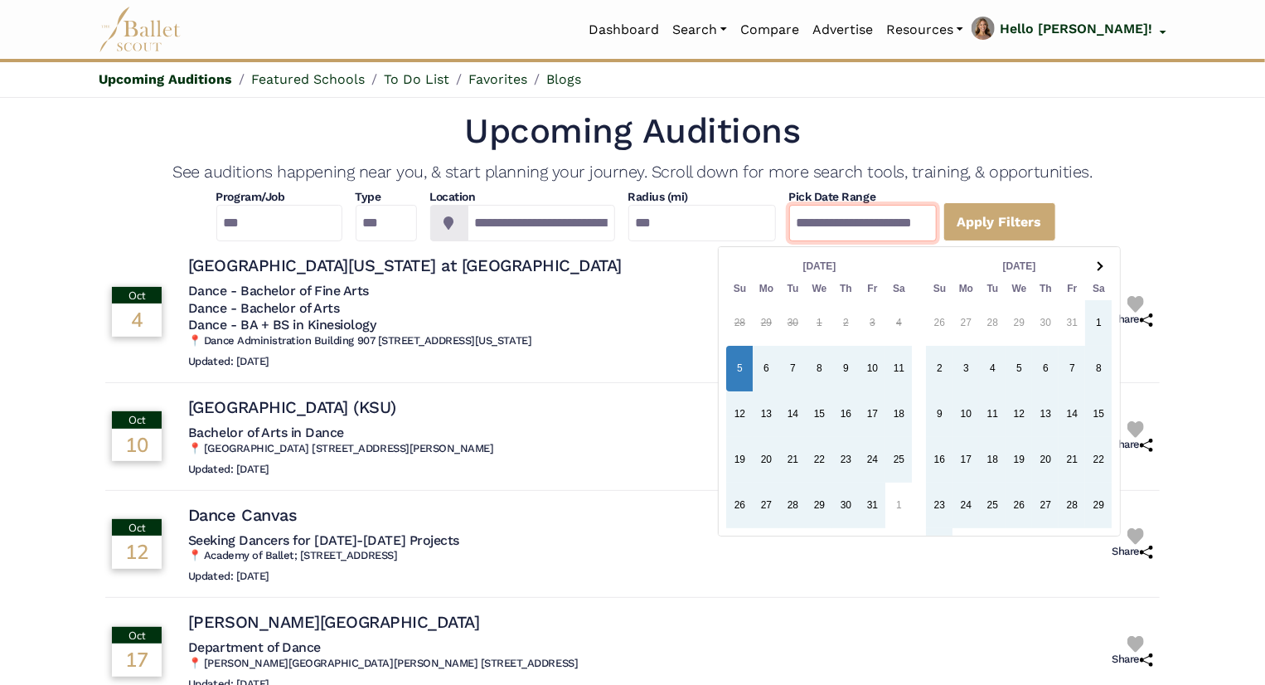
click at [865, 232] on input "**********" at bounding box center [863, 223] width 148 height 36
click at [1095, 268] on span at bounding box center [1098, 266] width 9 height 9
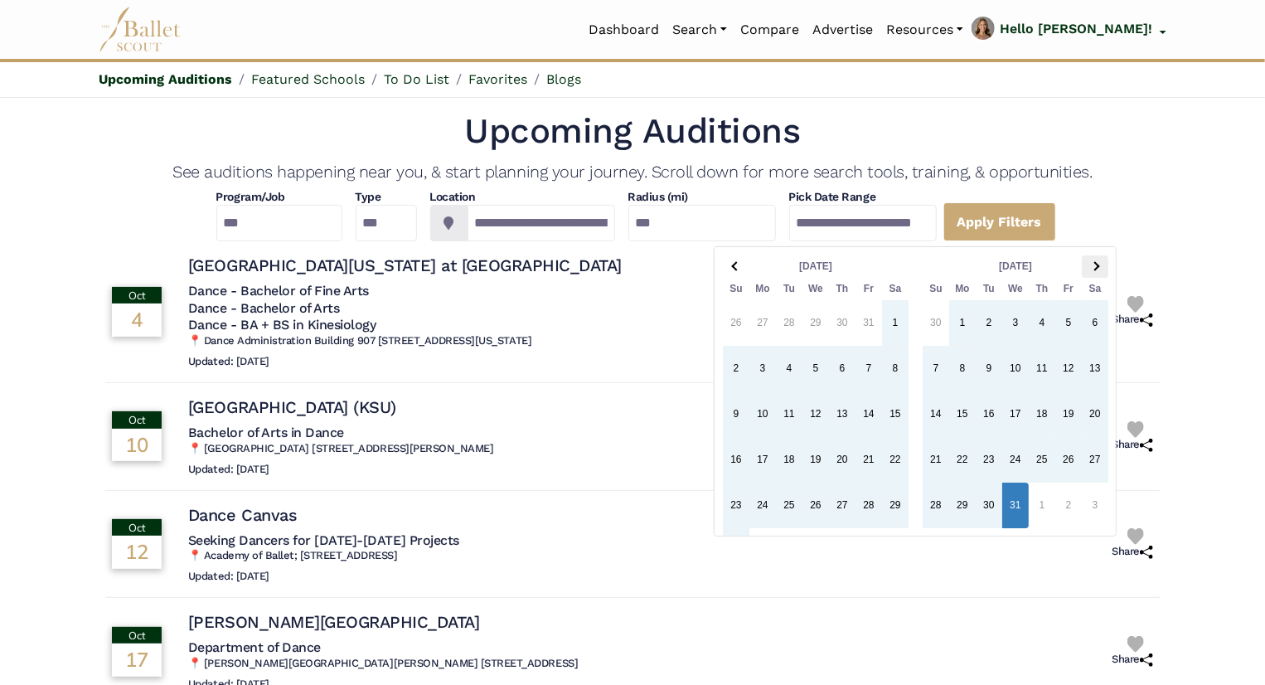
click at [1091, 273] on th at bounding box center [1095, 266] width 27 height 22
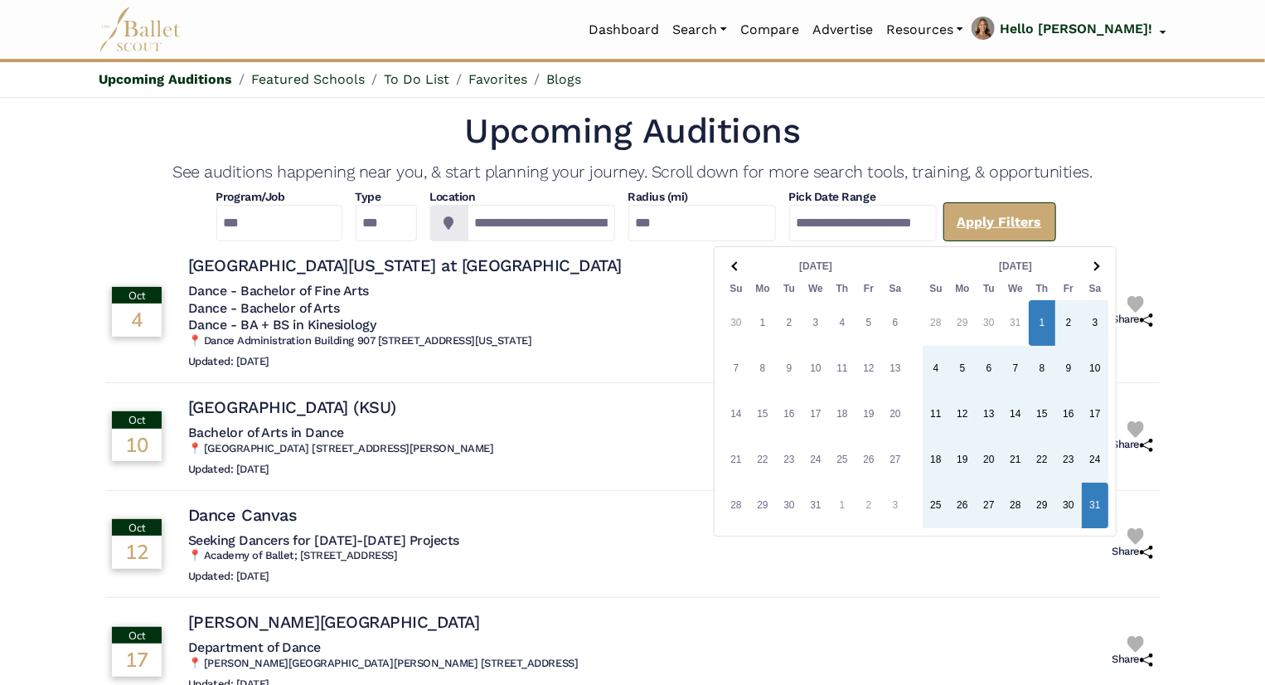
type input "**********"
click at [1056, 210] on link "Apply Filters" at bounding box center [999, 221] width 113 height 39
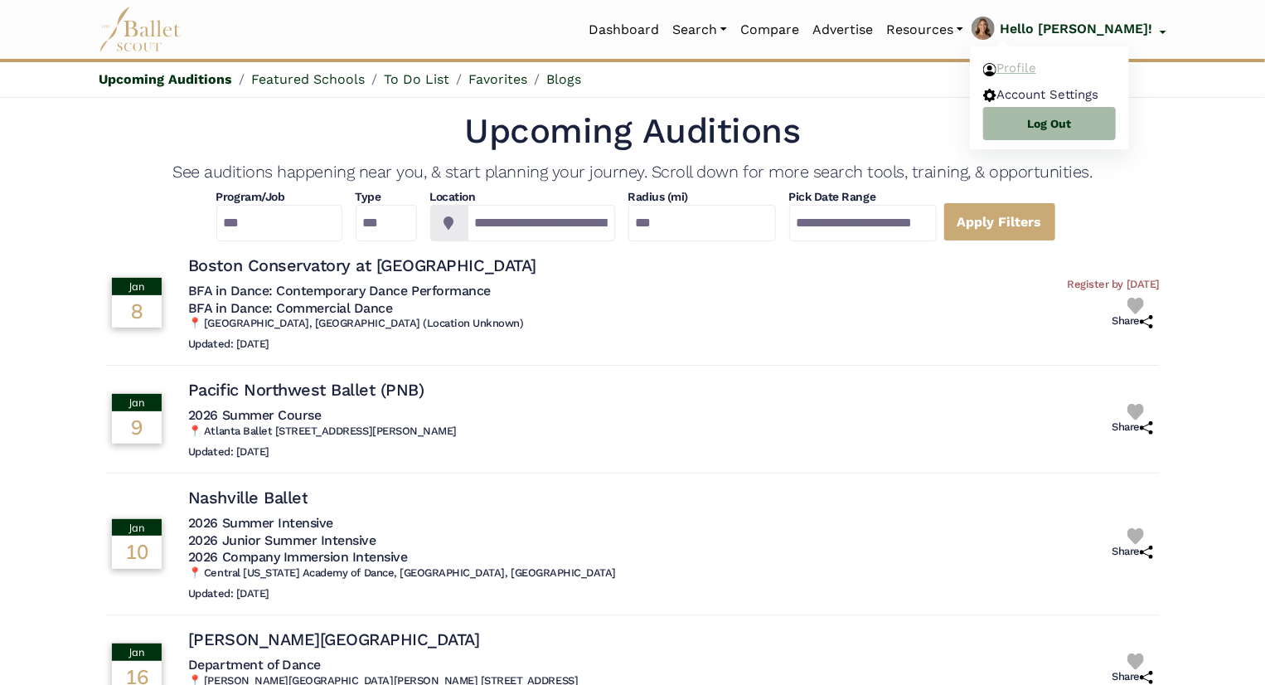
click at [1097, 64] on link "Profile" at bounding box center [1049, 69] width 159 height 26
